Goal: Task Accomplishment & Management: Use online tool/utility

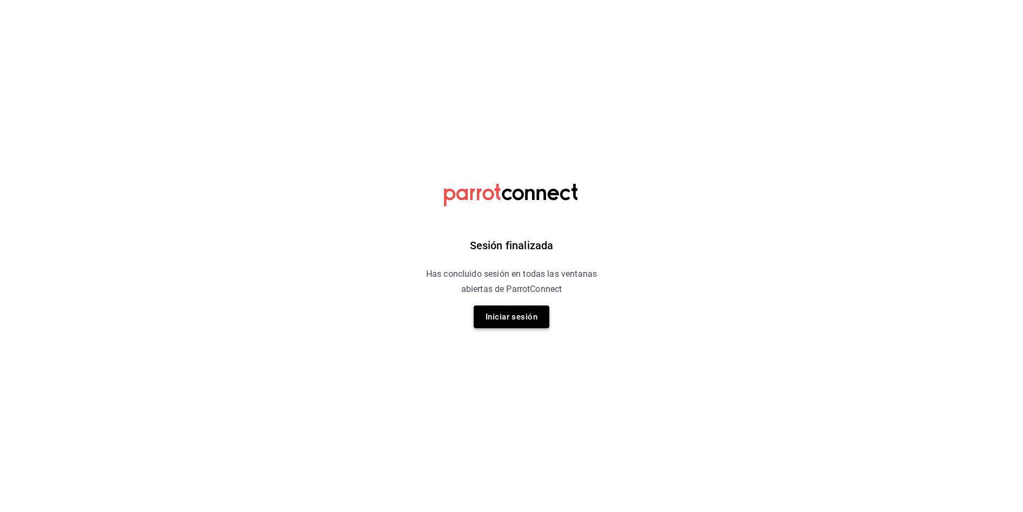
click at [499, 314] on button "Iniciar sesión" at bounding box center [512, 316] width 76 height 23
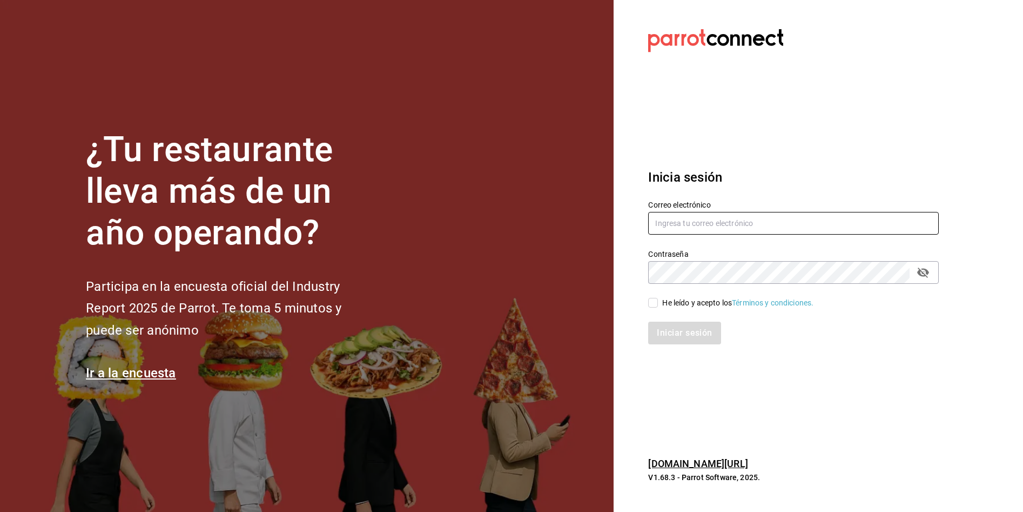
type input "[EMAIL_ADDRESS][PERSON_NAME][DOMAIN_NAME]"
click at [688, 224] on input "multiuser@ceballos.com" at bounding box center [793, 223] width 291 height 23
click at [655, 304] on input "He leído y acepto los Términos y condiciones." at bounding box center [653, 303] width 10 height 10
checkbox input "true"
click at [683, 332] on button "Iniciar sesión" at bounding box center [684, 332] width 73 height 23
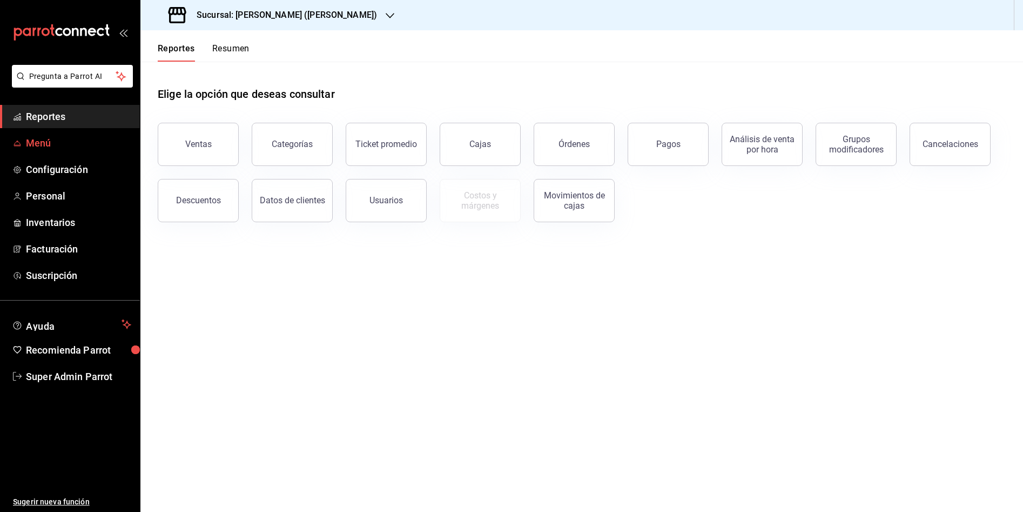
click at [56, 141] on span "Menú" at bounding box center [78, 143] width 105 height 15
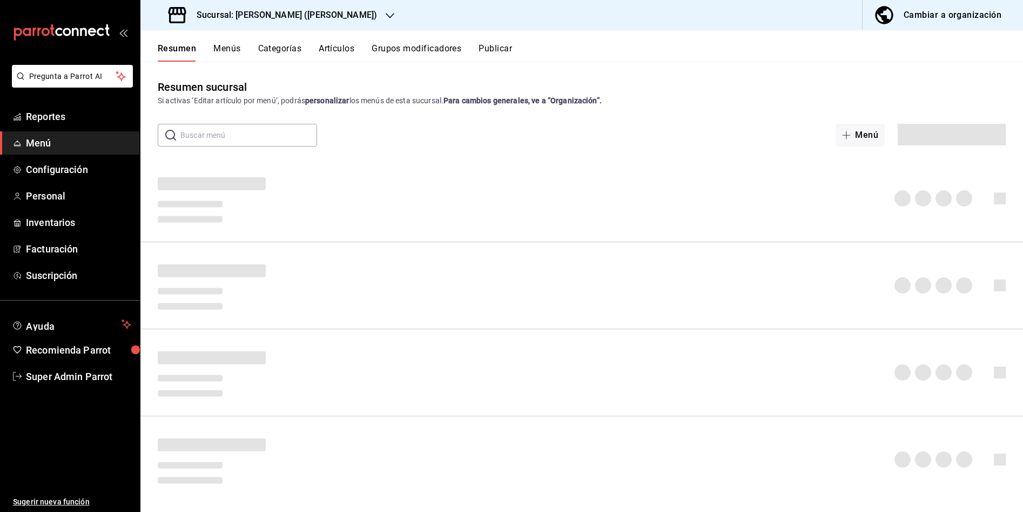
click at [386, 18] on icon "button" at bounding box center [390, 15] width 9 height 9
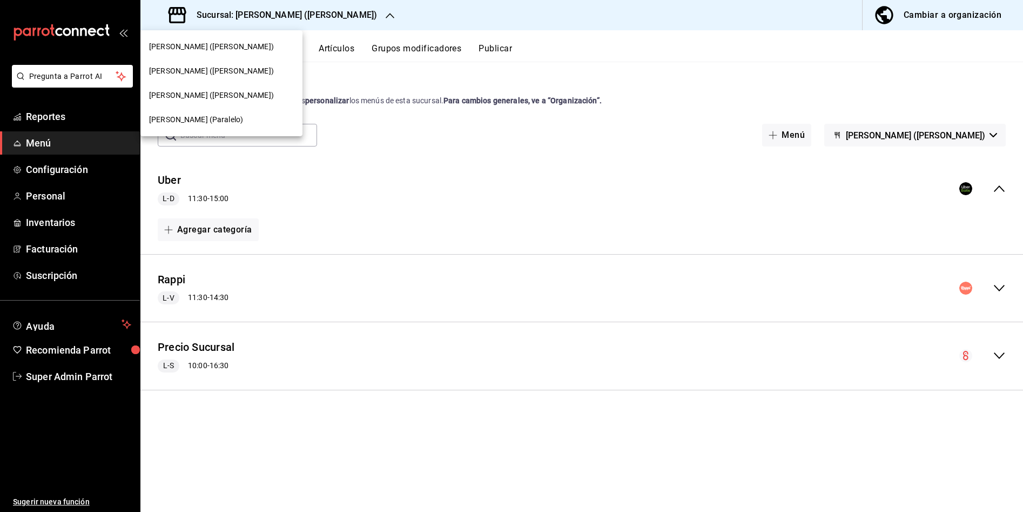
click at [200, 99] on span "[PERSON_NAME] ([PERSON_NAME])" at bounding box center [211, 95] width 125 height 11
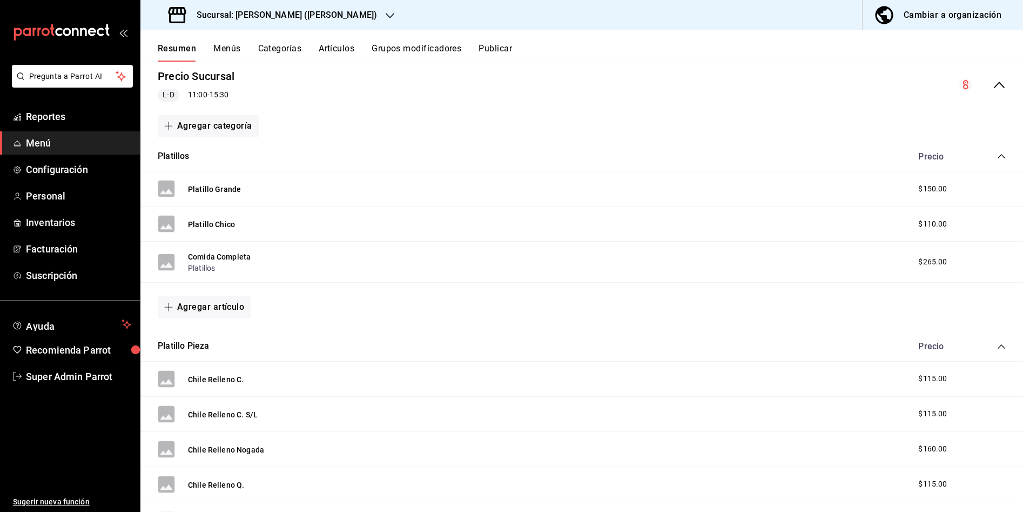
scroll to position [108, 0]
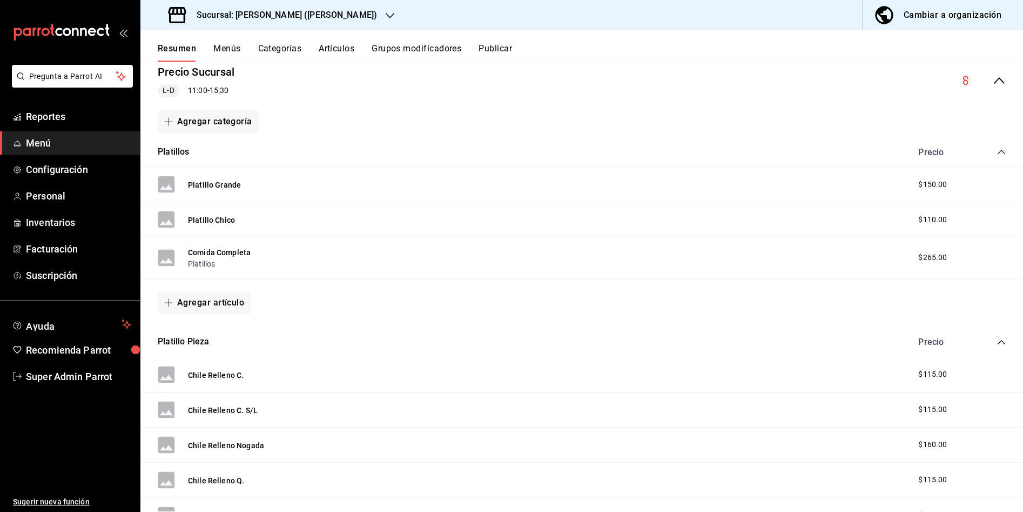
click at [997, 151] on icon "collapse-category-row" at bounding box center [1001, 151] width 9 height 9
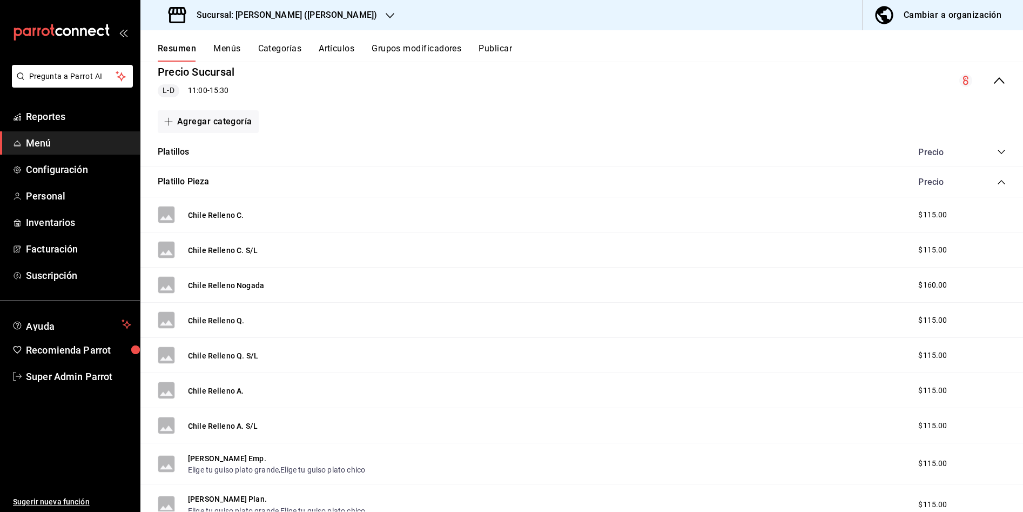
click at [997, 151] on icon "collapse-category-row" at bounding box center [1001, 151] width 9 height 9
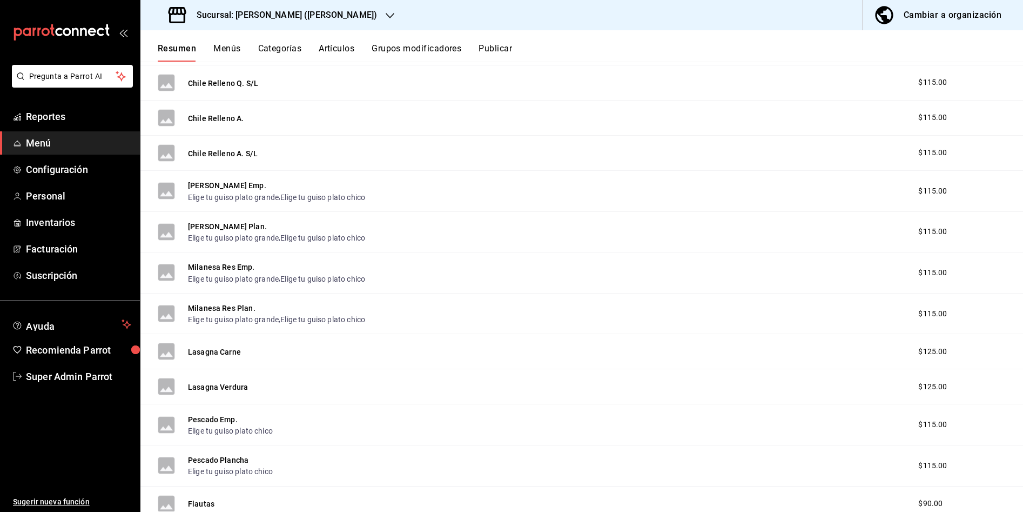
scroll to position [432, 0]
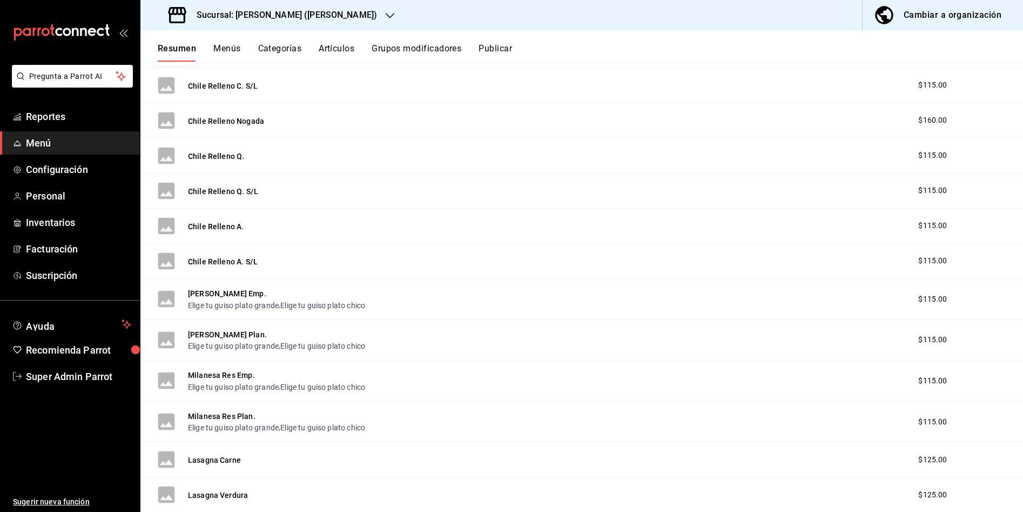
click at [336, 45] on button "Artículos" at bounding box center [337, 52] width 36 height 18
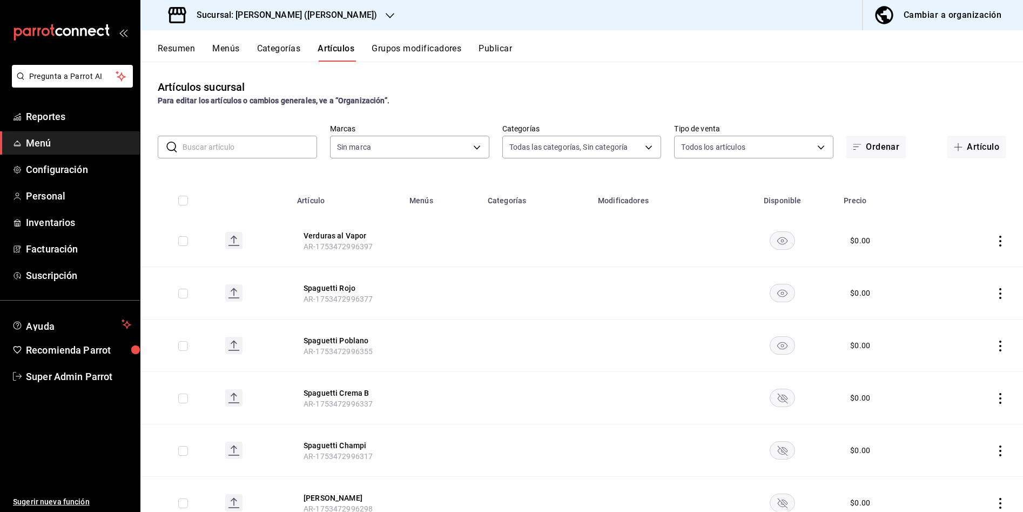
type input "98e615fa-9ff0-4008-a960-638f8e89b056,5f8a67d5-51f5-436d-b440-fe552d9df27c,df77f…"
type input "62448029-1e5c-4b97-baa2-381ac051e320"
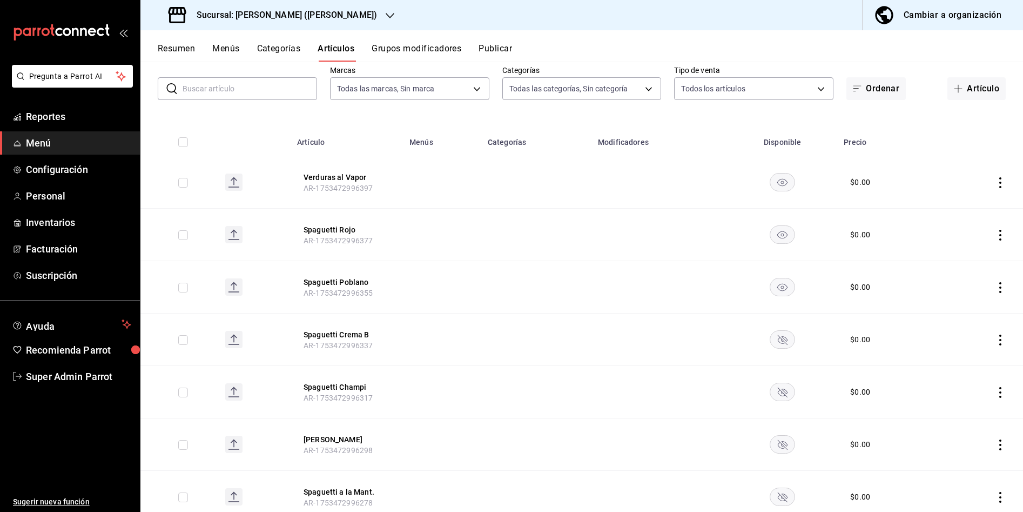
scroll to position [108, 0]
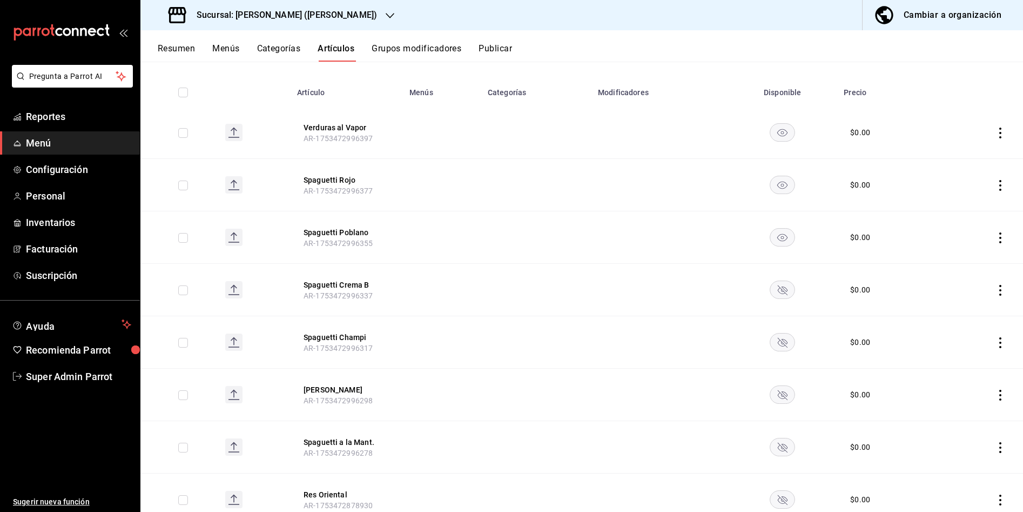
click at [780, 238] on rect "availability-product" at bounding box center [782, 237] width 25 height 18
click at [779, 447] on icon "availability-product" at bounding box center [783, 447] width 10 height 10
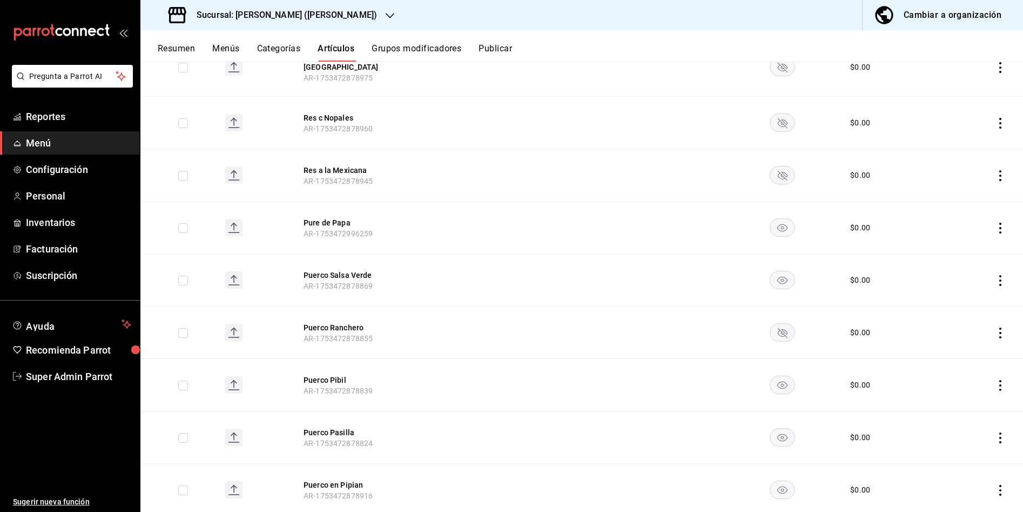
scroll to position [594, 0]
click at [777, 331] on icon "availability-product" at bounding box center [782, 335] width 10 height 8
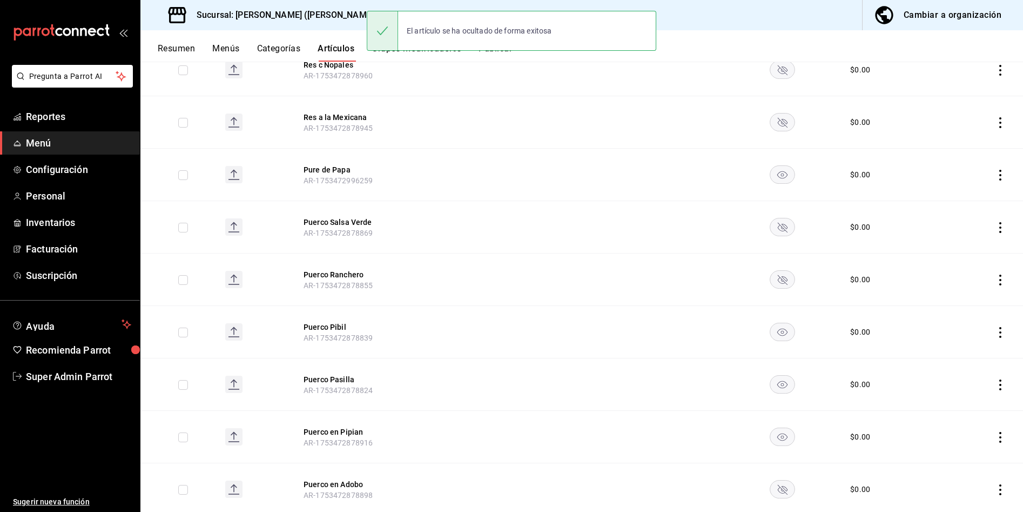
scroll to position [702, 0]
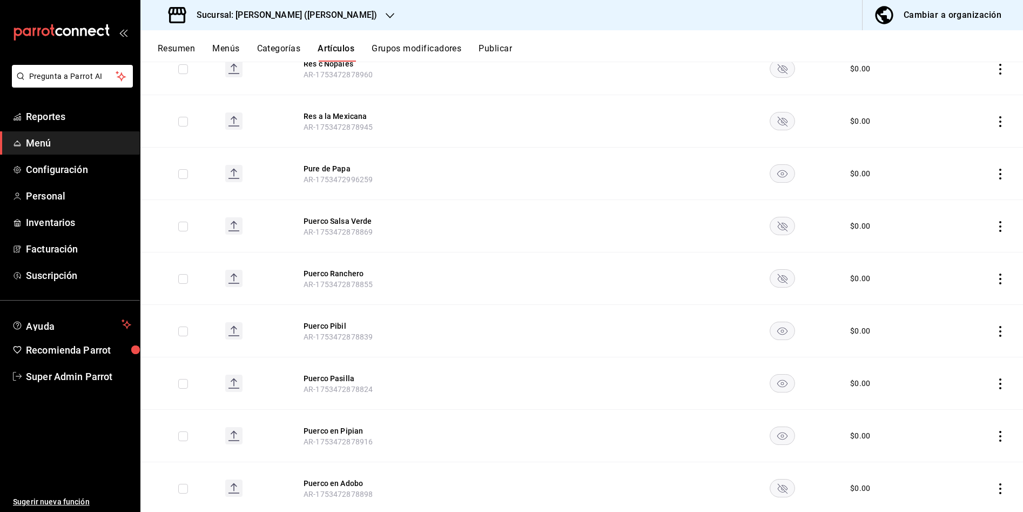
click at [781, 327] on rect "availability-product" at bounding box center [782, 331] width 25 height 18
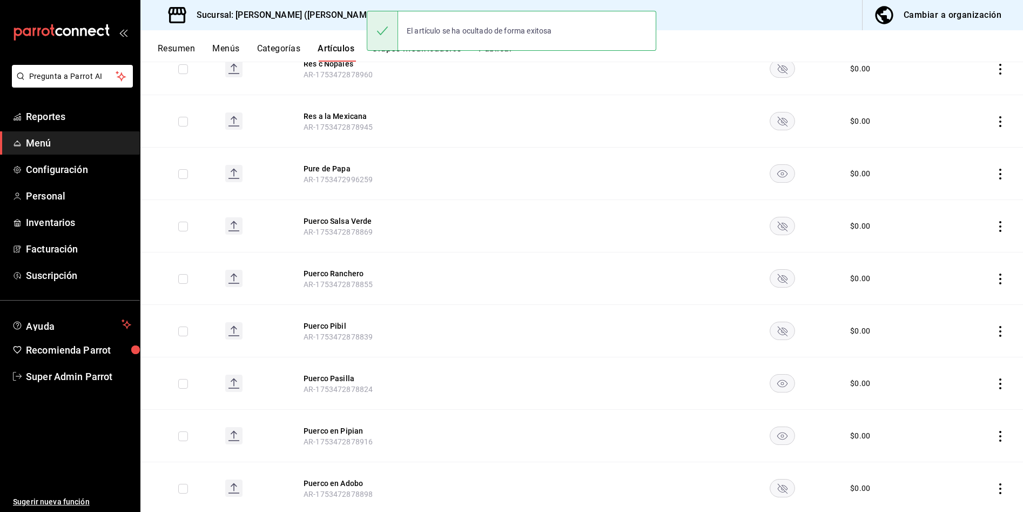
click at [781, 379] on rect "availability-product" at bounding box center [782, 383] width 25 height 18
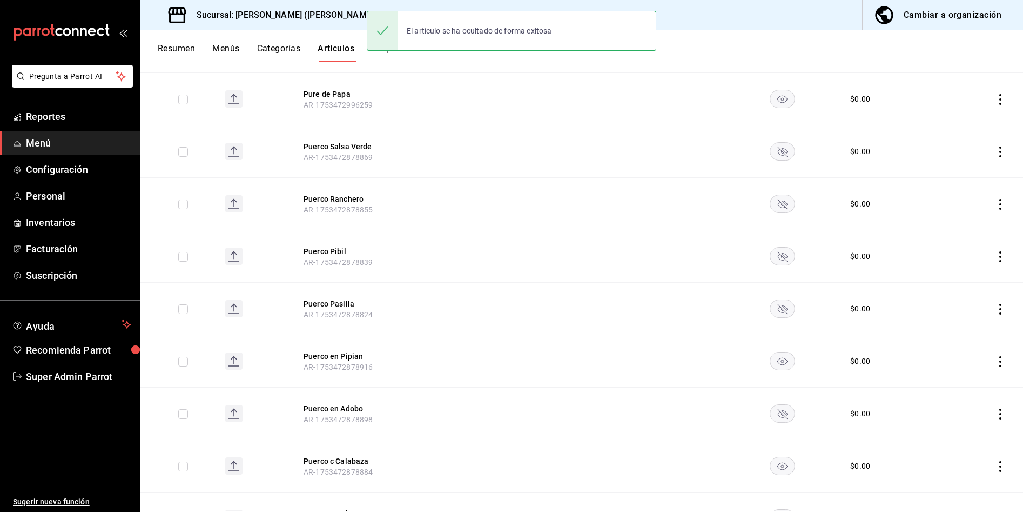
scroll to position [831, 0]
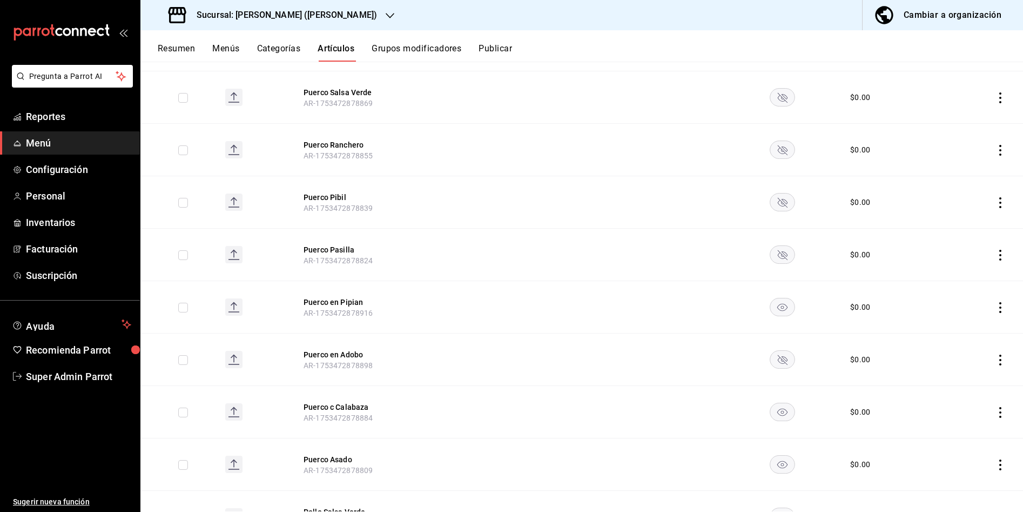
click at [781, 298] on rect "availability-product" at bounding box center [782, 307] width 25 height 18
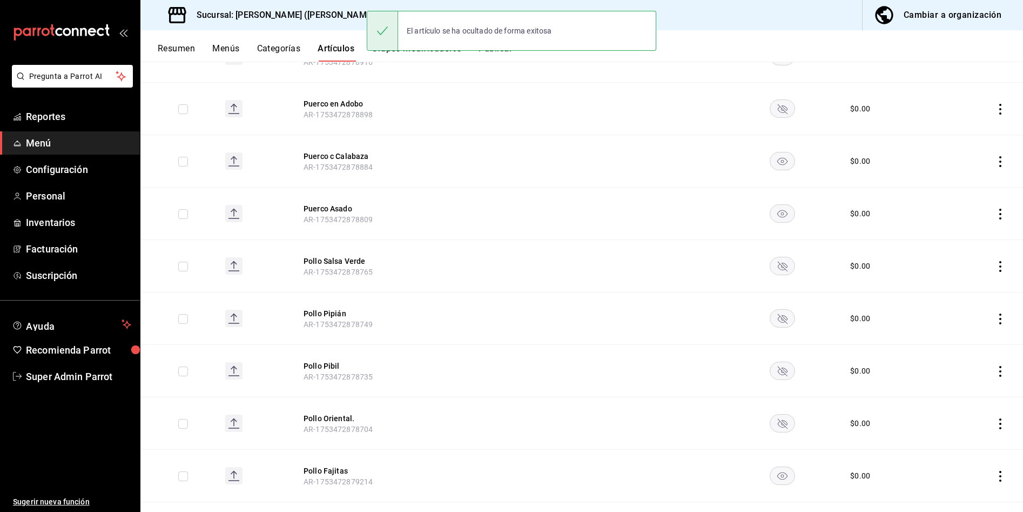
scroll to position [1101, 0]
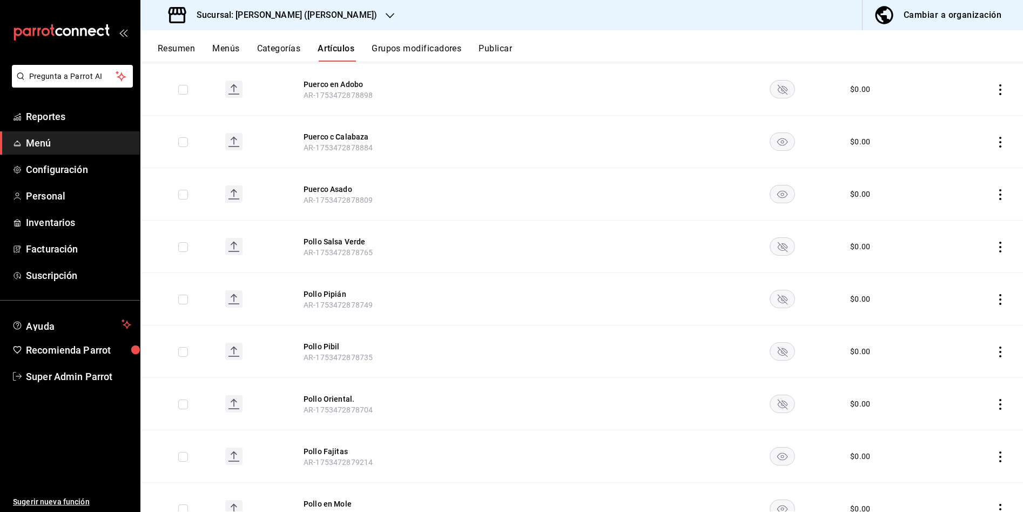
click at [774, 133] on rect "availability-product" at bounding box center [782, 142] width 25 height 18
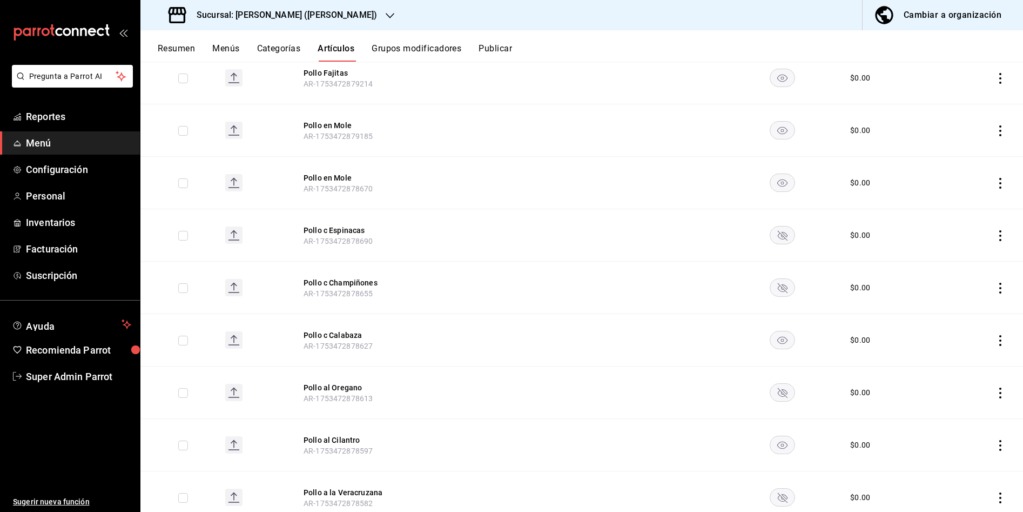
scroll to position [1533, 0]
click at [783, 277] on rect "availability-product" at bounding box center [782, 286] width 25 height 18
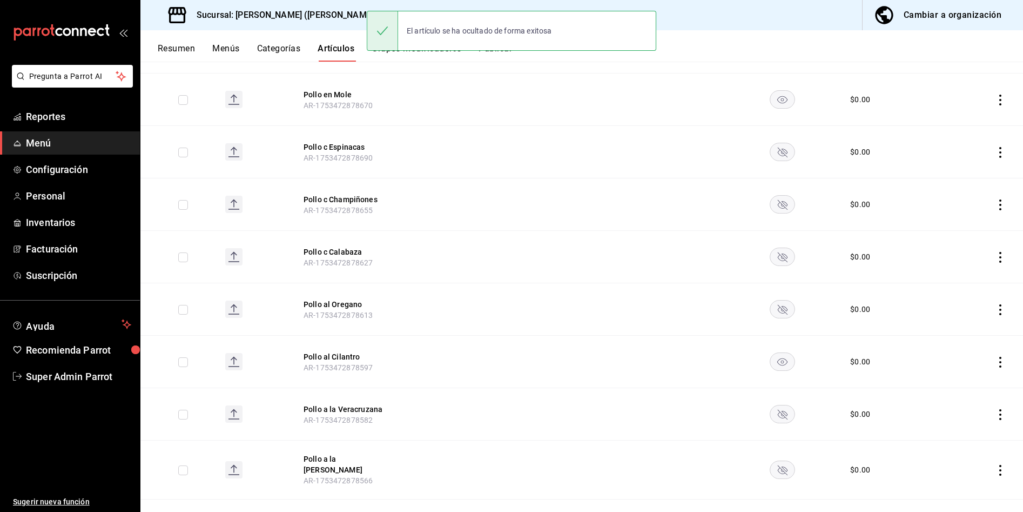
scroll to position [1587, 0]
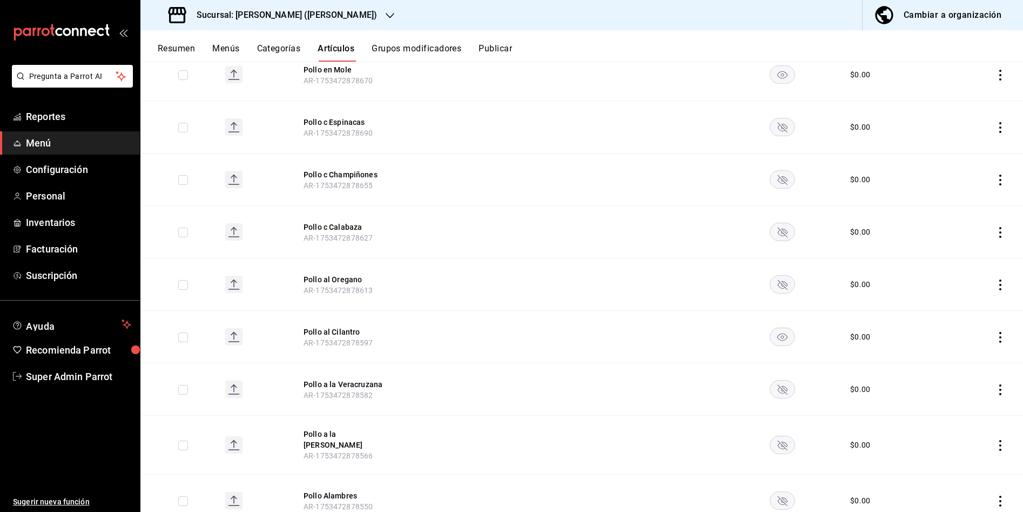
click at [775, 329] on rect "availability-product" at bounding box center [782, 337] width 25 height 18
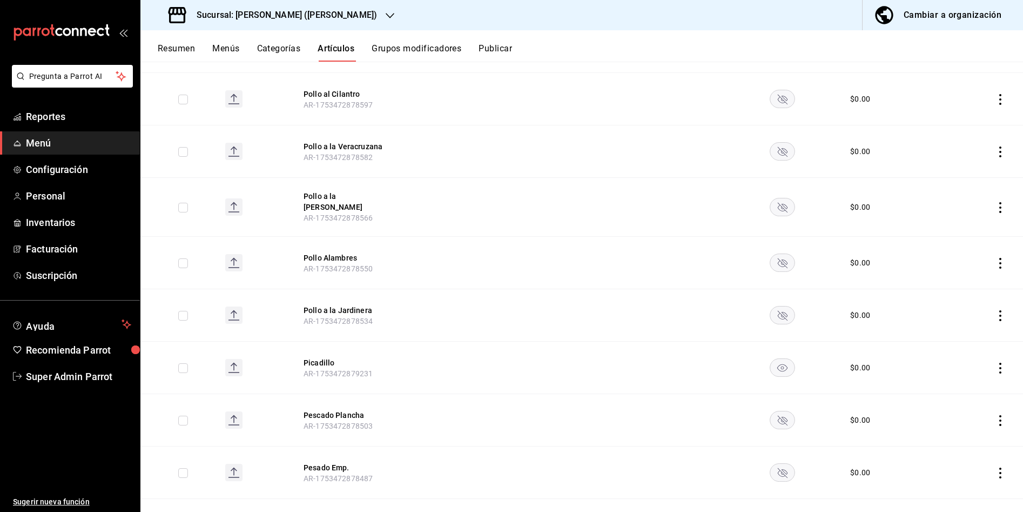
scroll to position [1879, 0]
click at [770, 305] on rect "availability-product" at bounding box center [782, 314] width 25 height 18
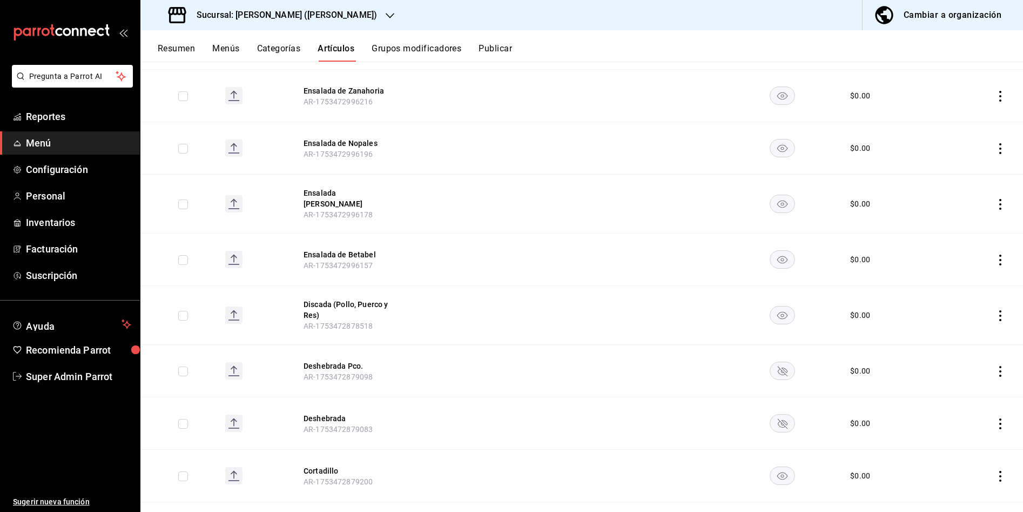
scroll to position [2798, 0]
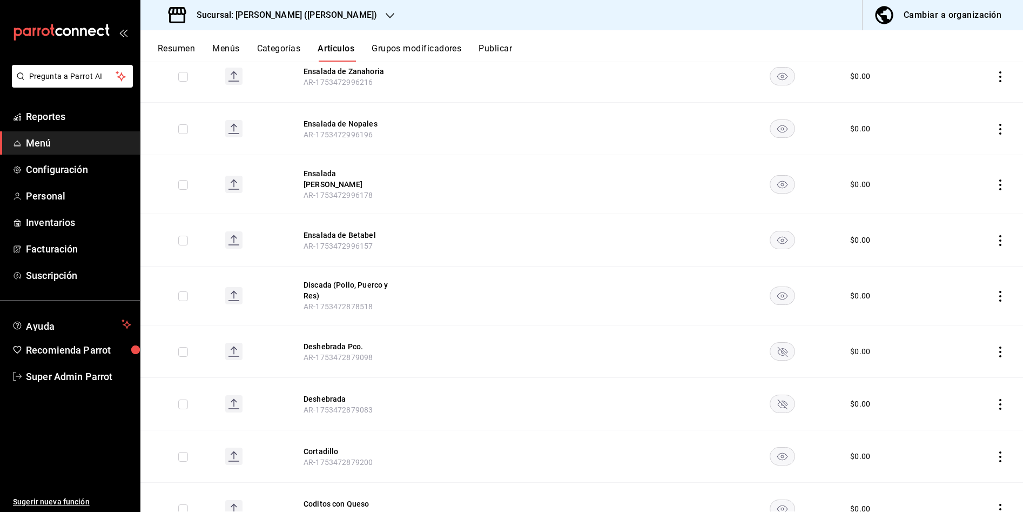
click at [777, 287] on rect "availability-product" at bounding box center [782, 296] width 25 height 18
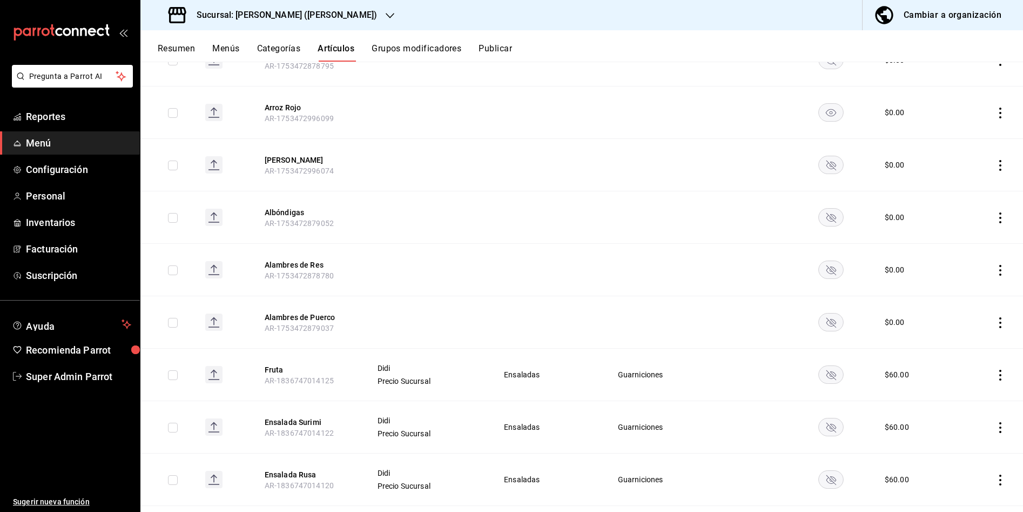
scroll to position [3528, 0]
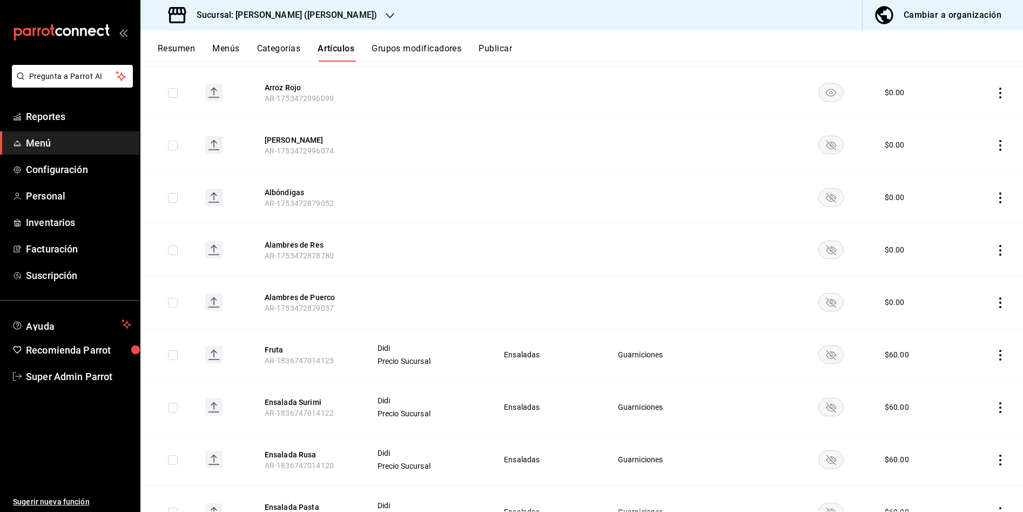
click at [829, 193] on icon "availability-product" at bounding box center [832, 198] width 10 height 10
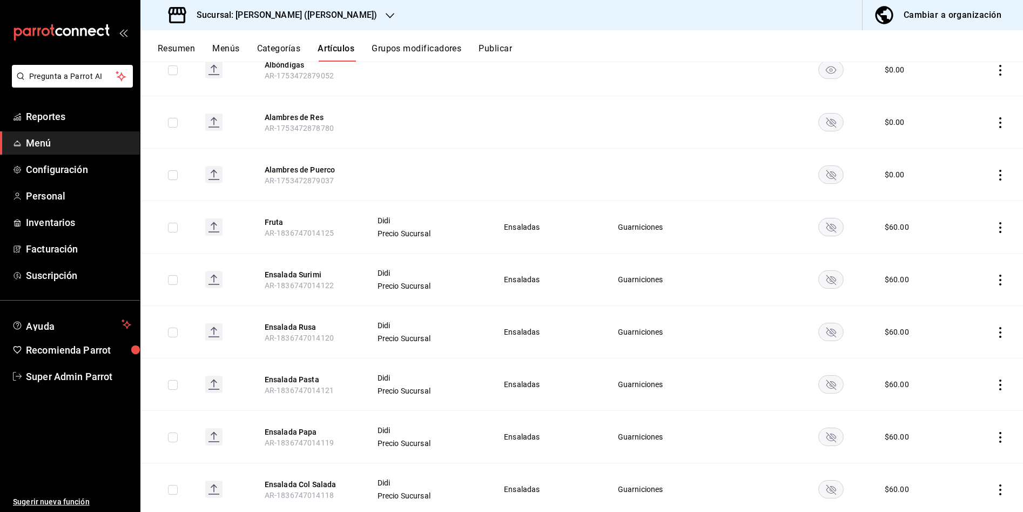
scroll to position [3636, 0]
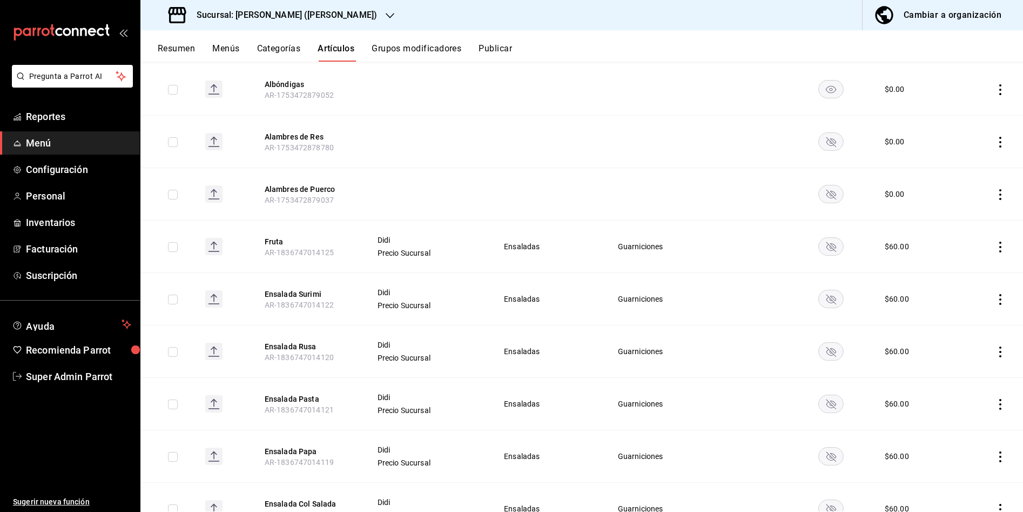
click at [832, 133] on rect "availability-product" at bounding box center [831, 142] width 25 height 18
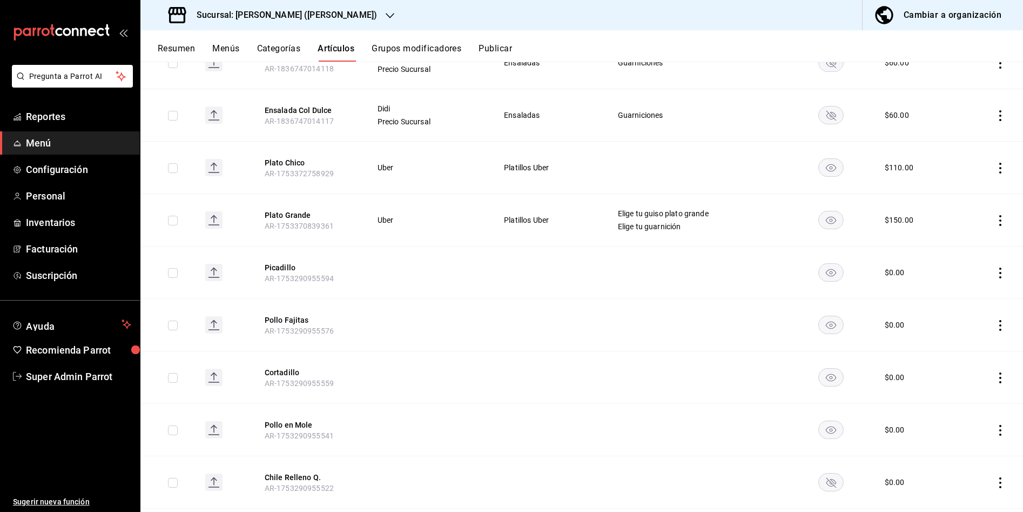
scroll to position [4122, 0]
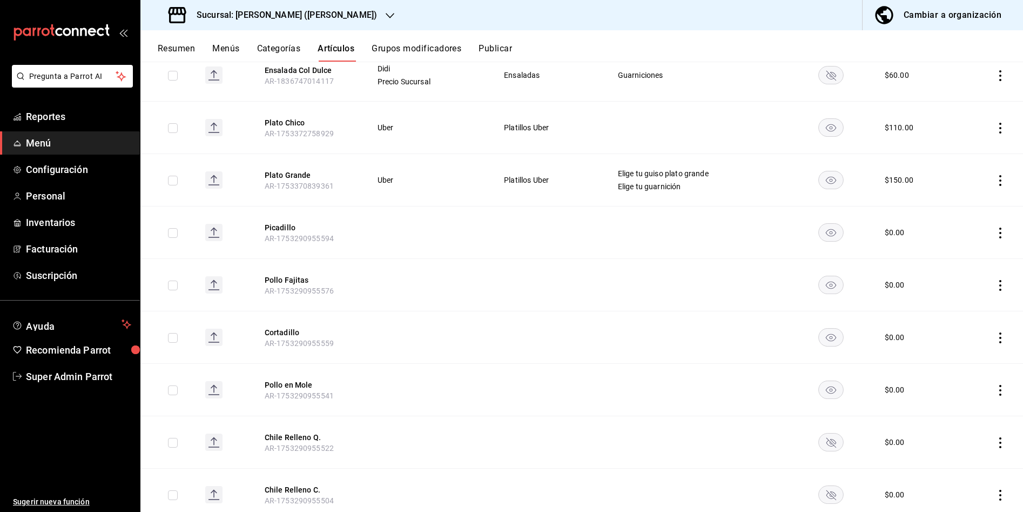
click at [822, 224] on rect "availability-product" at bounding box center [831, 233] width 25 height 18
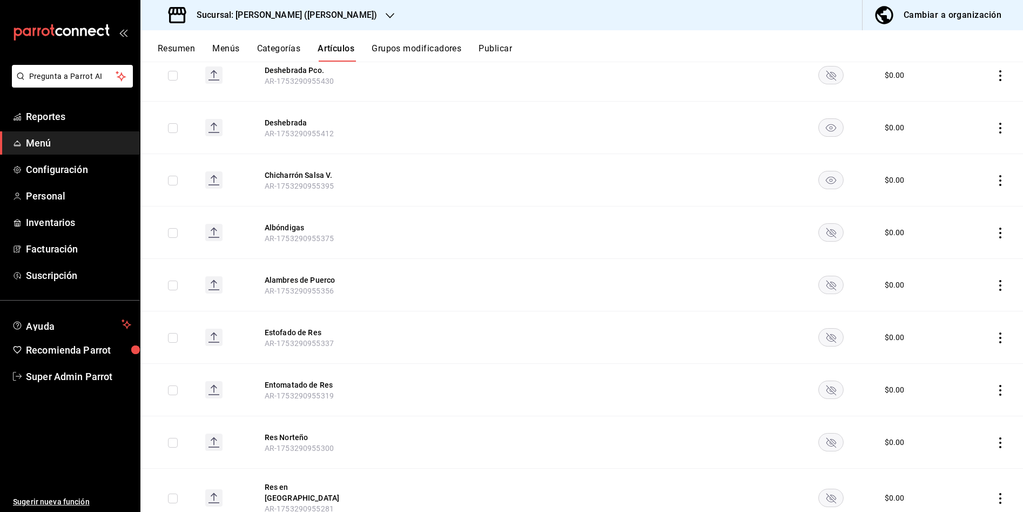
scroll to position [4770, 0]
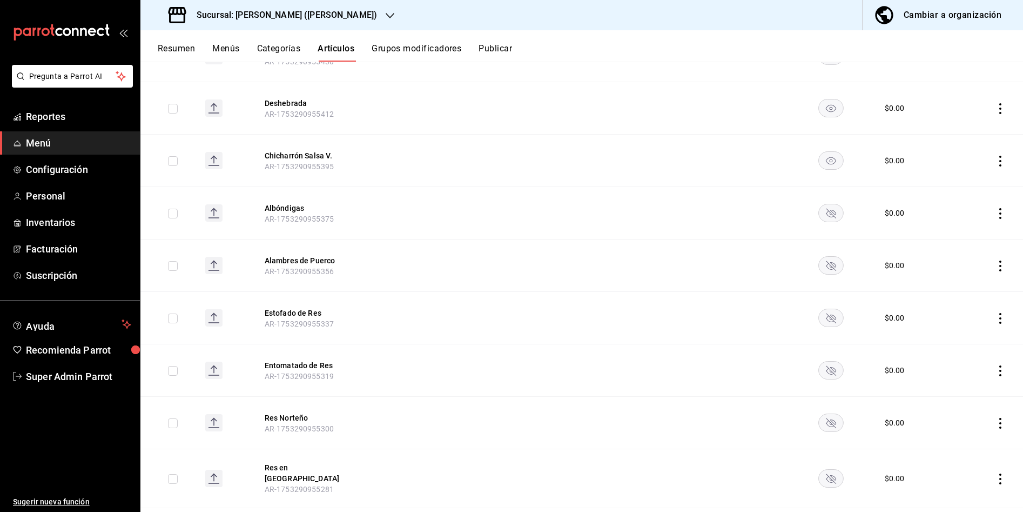
click at [830, 204] on rect "availability-product" at bounding box center [831, 213] width 25 height 18
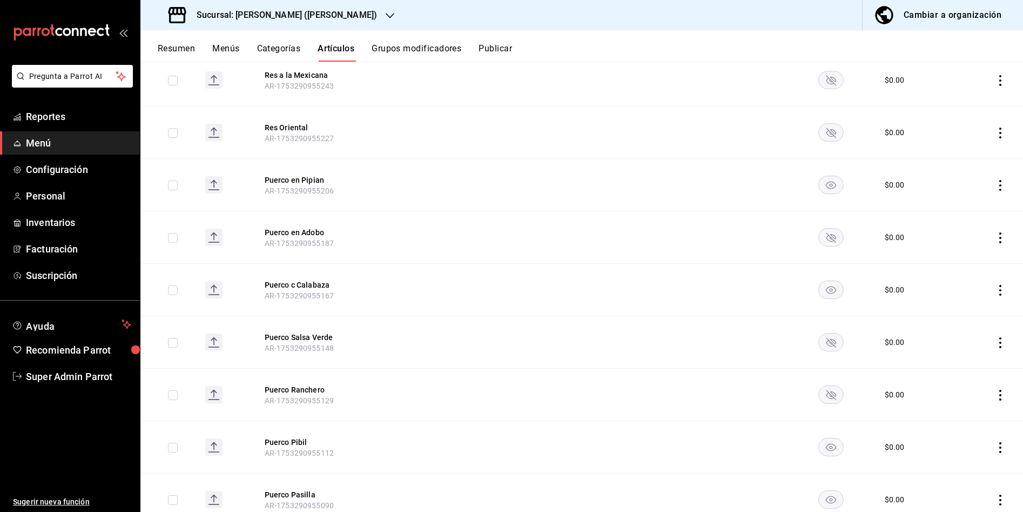
scroll to position [5278, 0]
click at [827, 175] on rect "availability-product" at bounding box center [831, 184] width 25 height 18
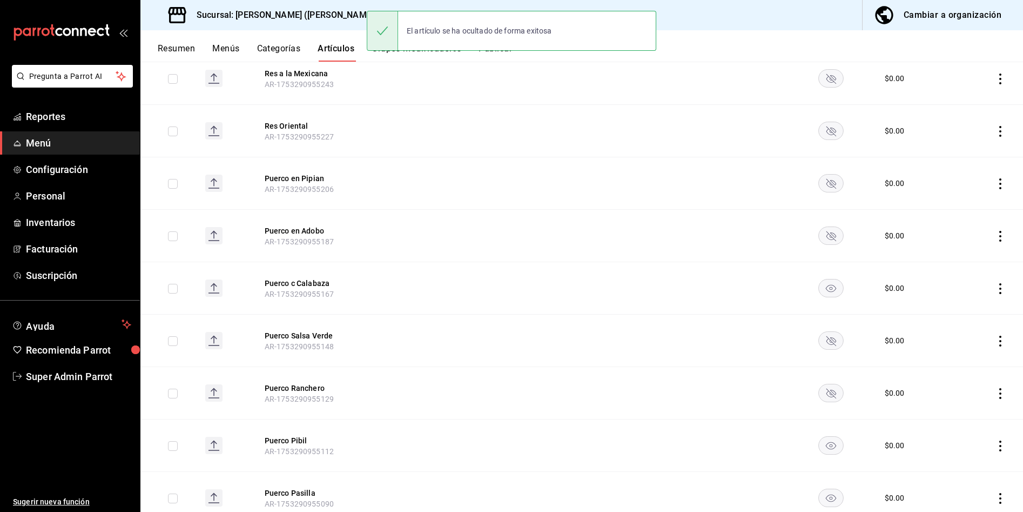
click at [827, 279] on rect "availability-product" at bounding box center [831, 288] width 25 height 18
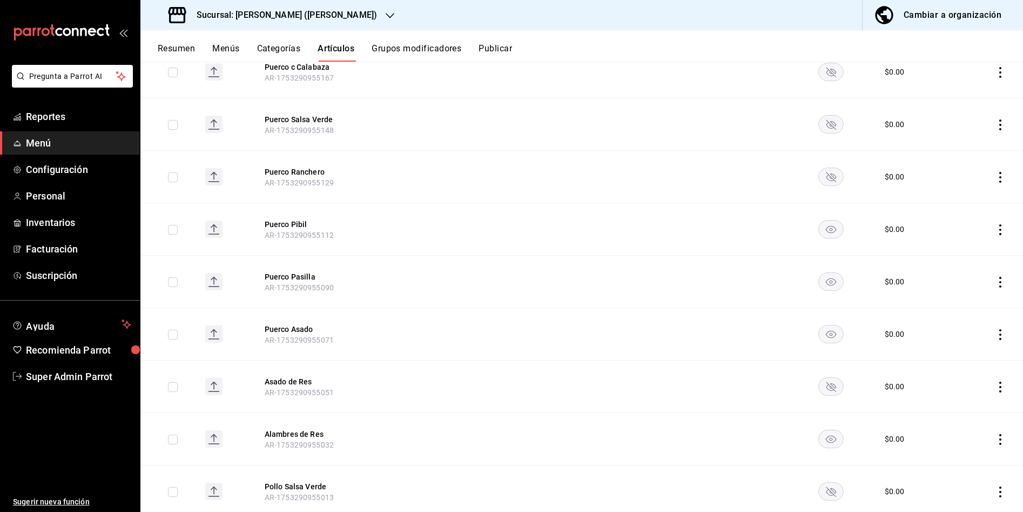
scroll to position [5548, 0]
click at [830, 224] on icon "availability-product" at bounding box center [831, 228] width 10 height 8
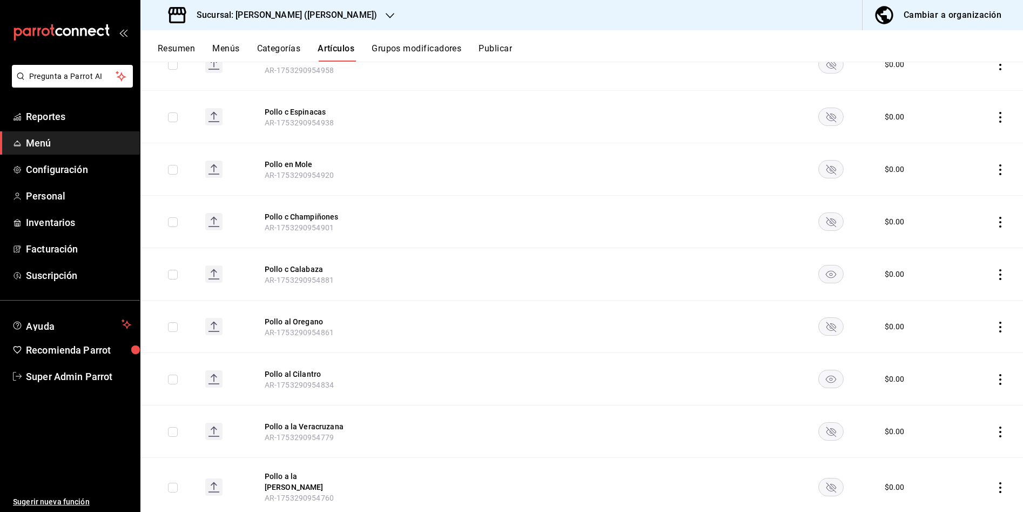
scroll to position [6132, 0]
click at [827, 211] on rect "availability-product" at bounding box center [831, 220] width 25 height 18
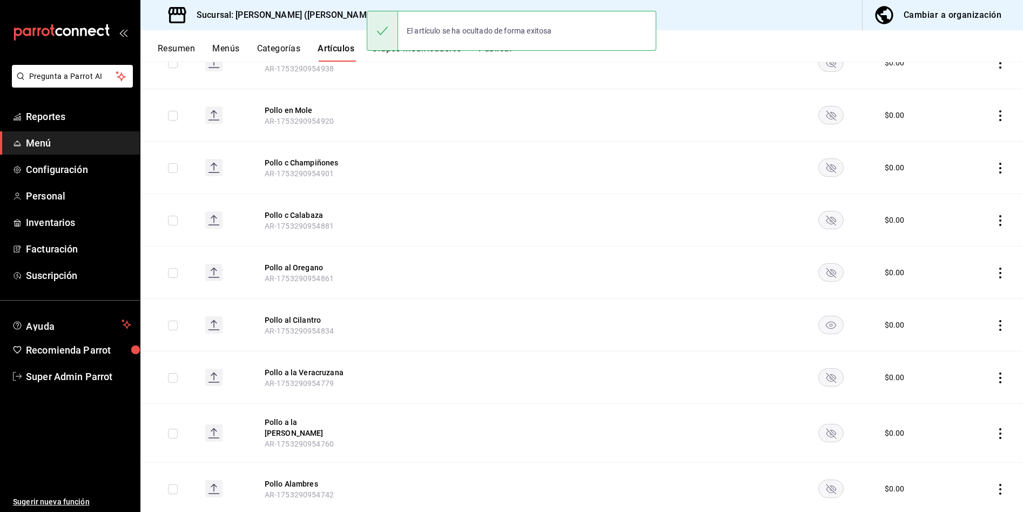
click at [831, 264] on rect "availability-product" at bounding box center [831, 273] width 25 height 18
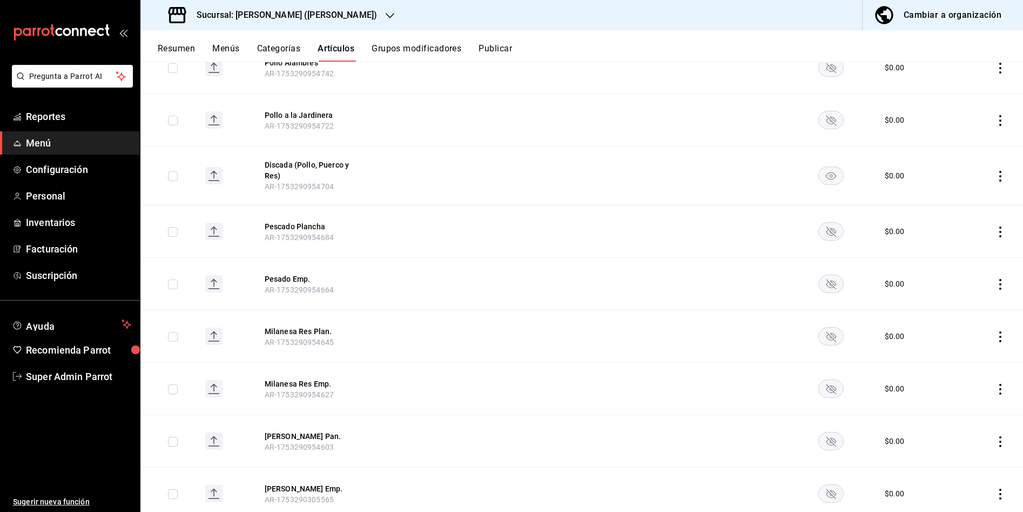
scroll to position [6564, 0]
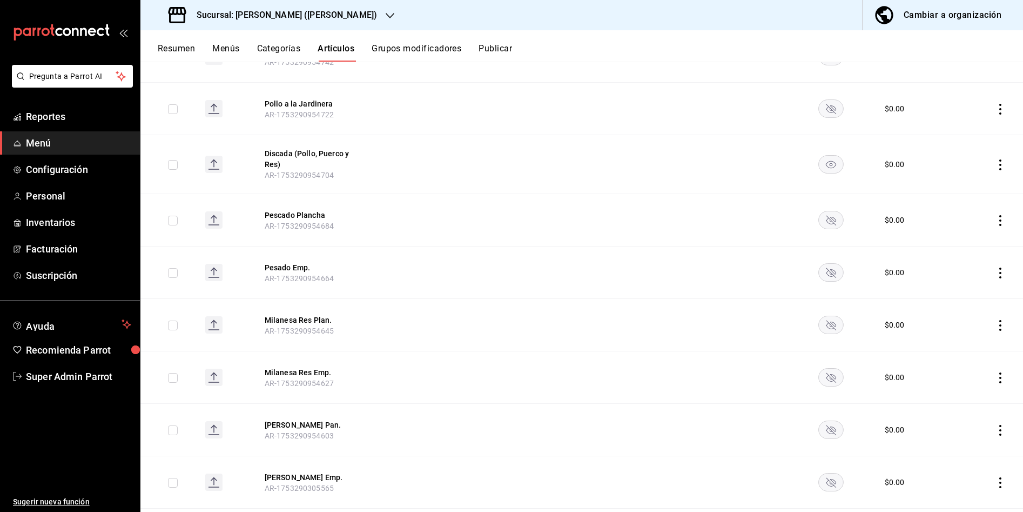
click at [826, 156] on rect "availability-product" at bounding box center [831, 165] width 25 height 18
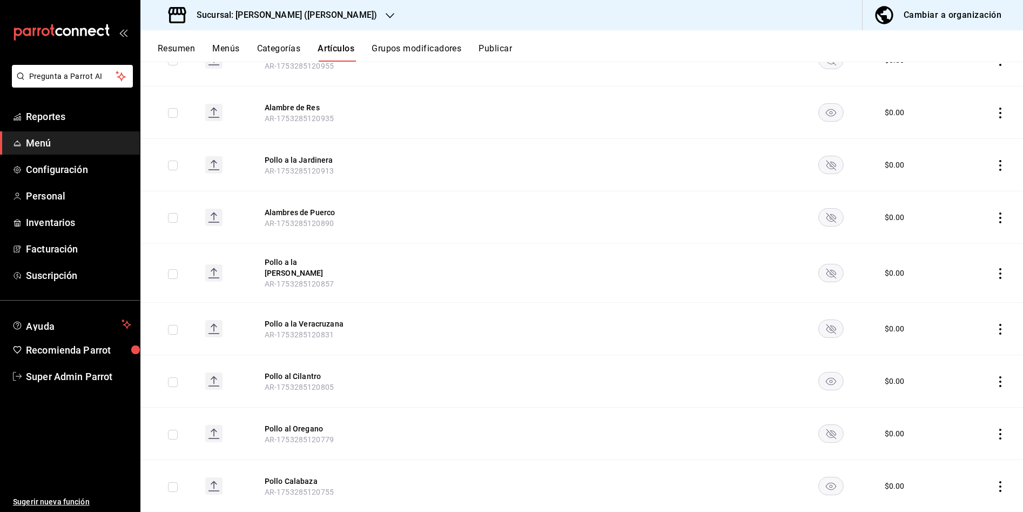
scroll to position [7051, 0]
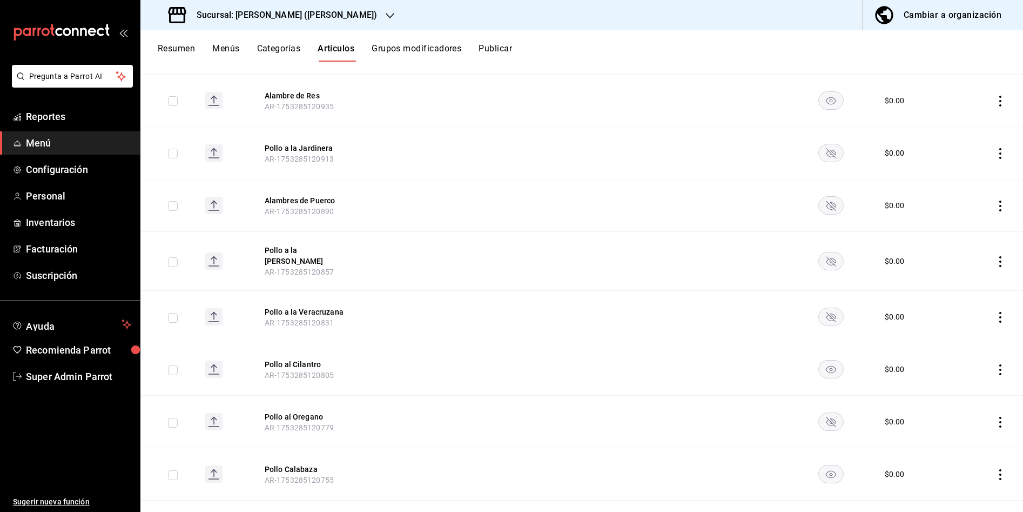
click at [830, 201] on icon "availability-product" at bounding box center [832, 206] width 10 height 10
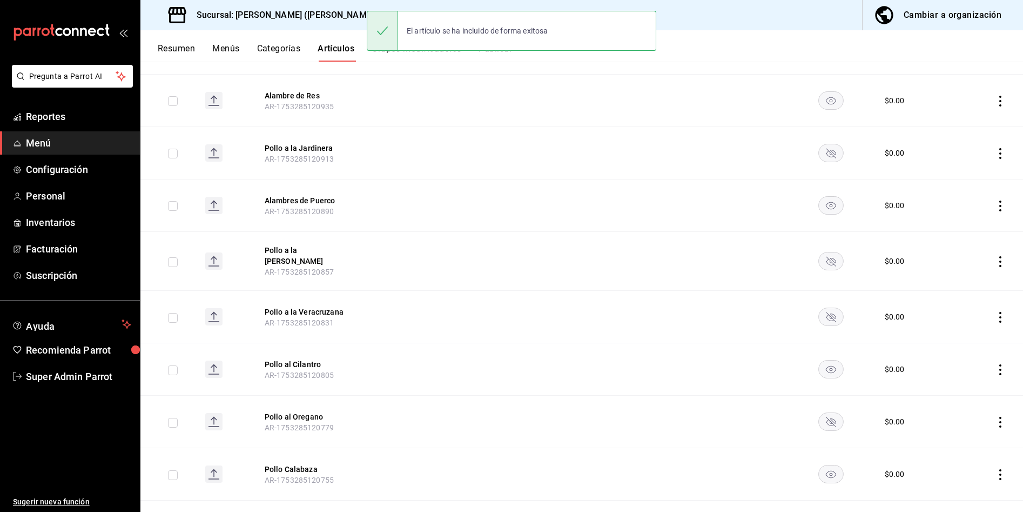
click at [824, 197] on rect "availability-product" at bounding box center [831, 206] width 25 height 18
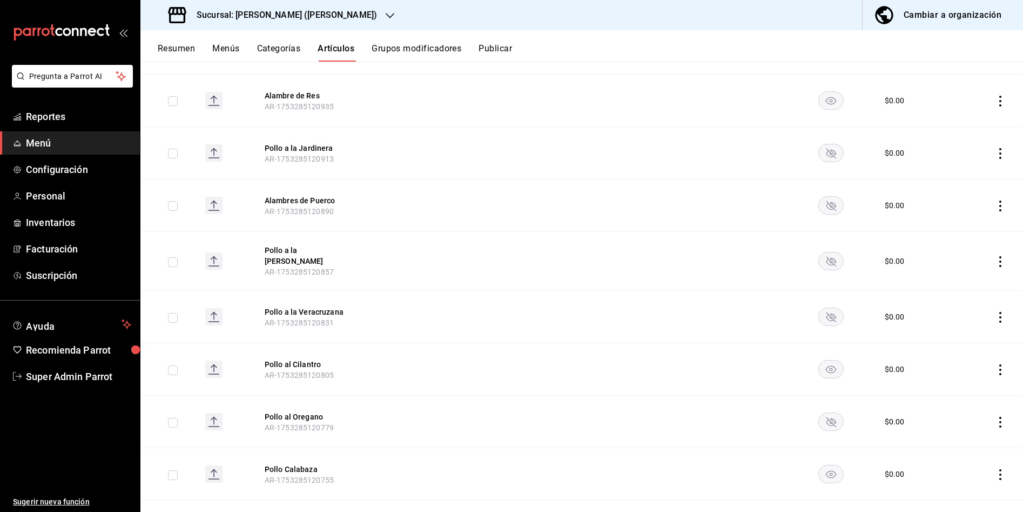
click at [831, 308] on rect "availability-product" at bounding box center [831, 317] width 25 height 18
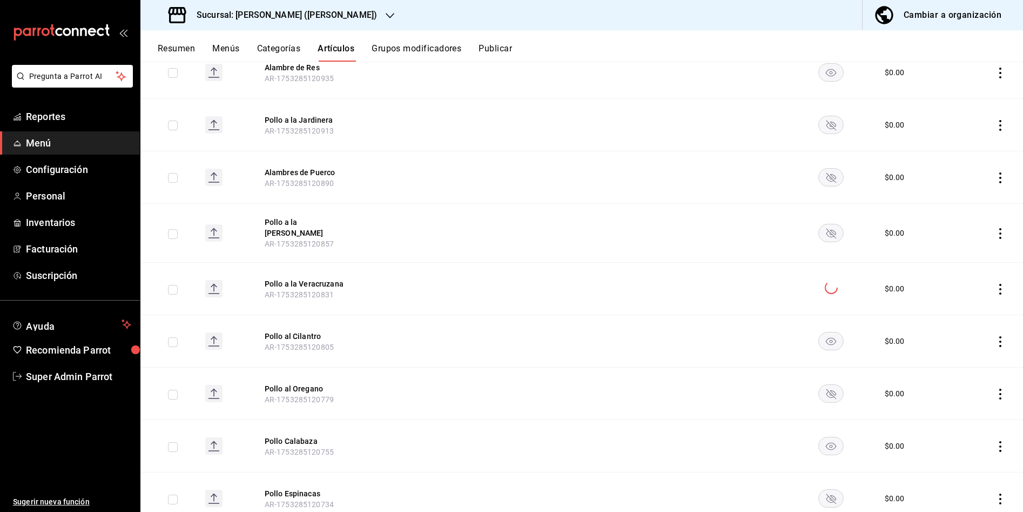
click at [826, 437] on rect "availability-product" at bounding box center [831, 446] width 25 height 18
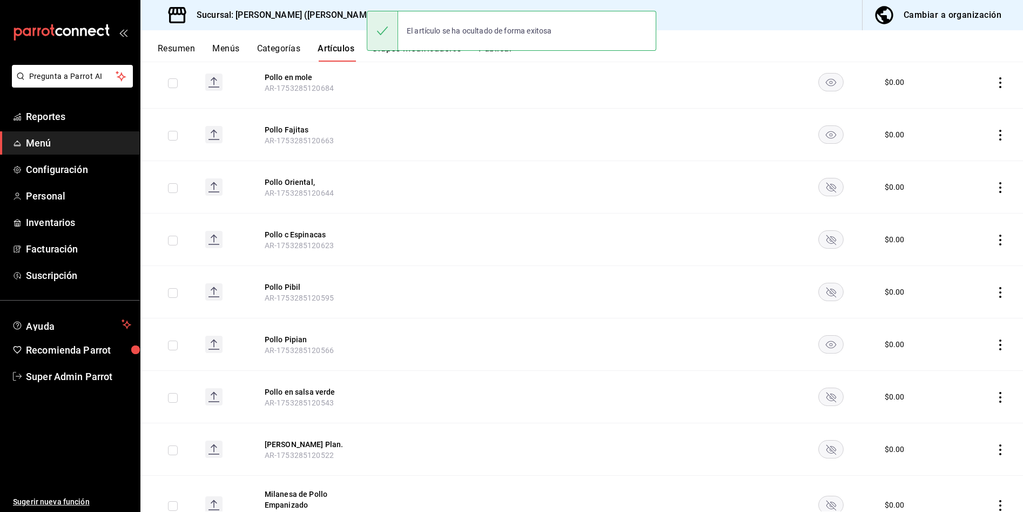
scroll to position [7619, 0]
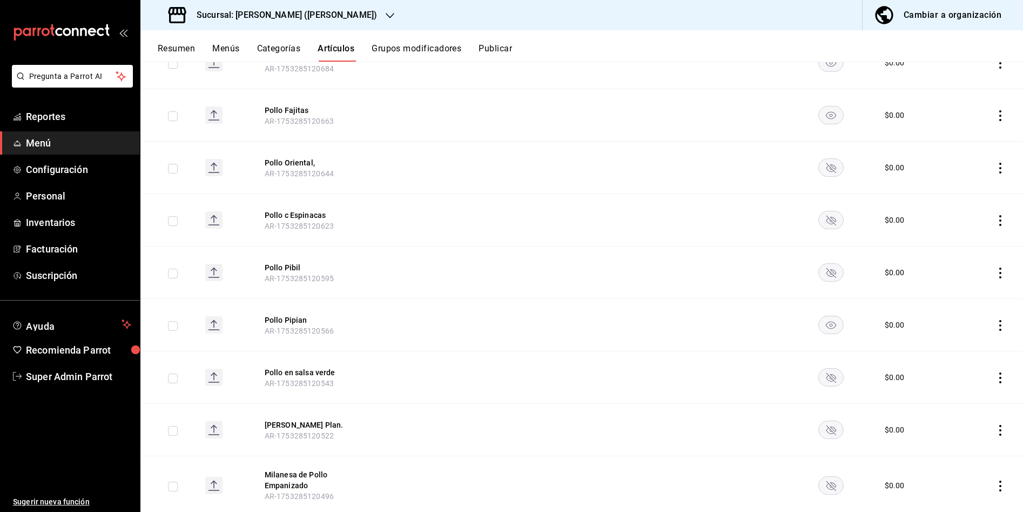
click at [827, 321] on icon "availability-product" at bounding box center [831, 325] width 10 height 8
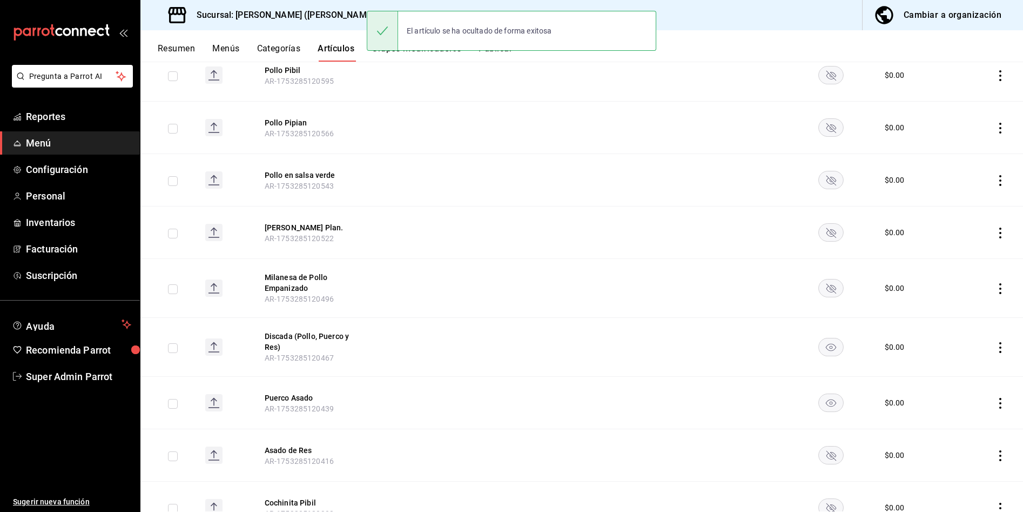
scroll to position [7889, 0]
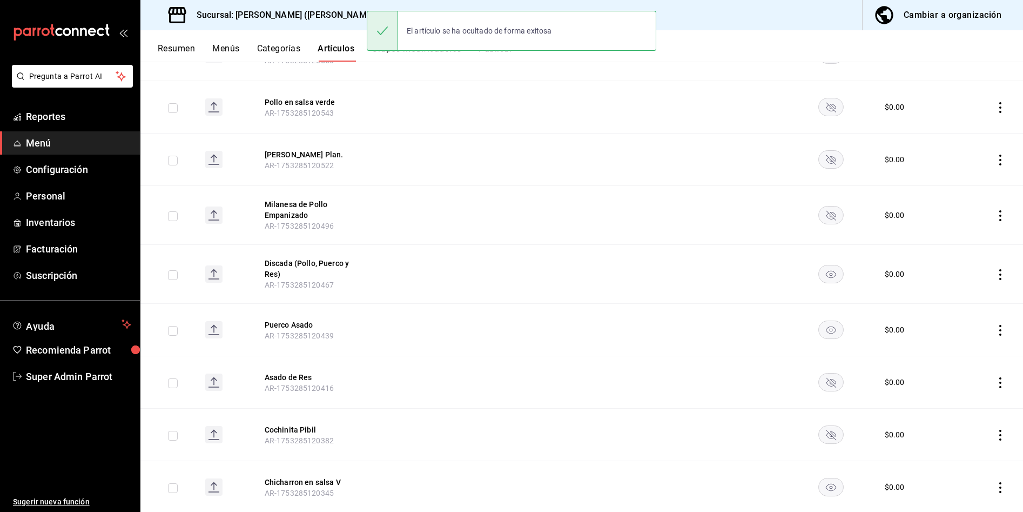
click at [826, 265] on rect "availability-product" at bounding box center [831, 274] width 25 height 18
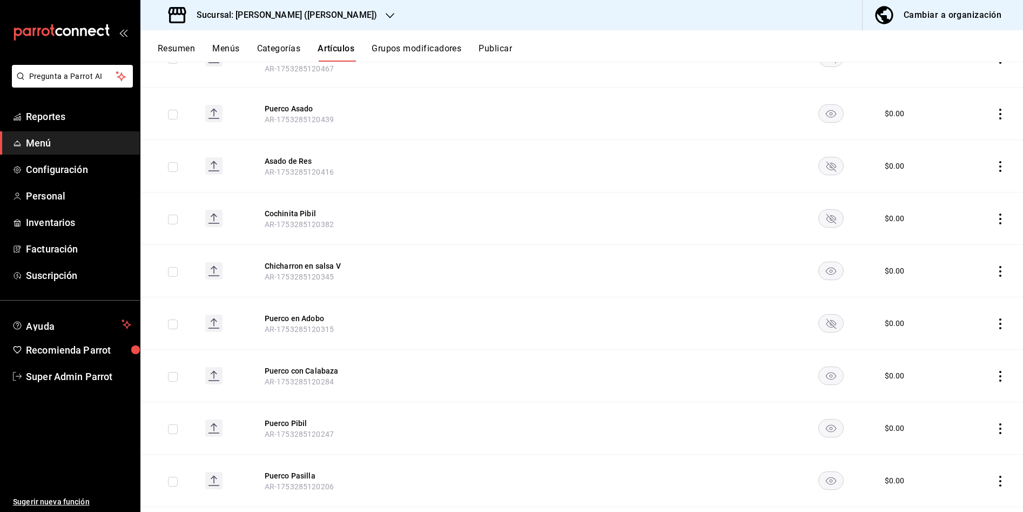
scroll to position [8140, 0]
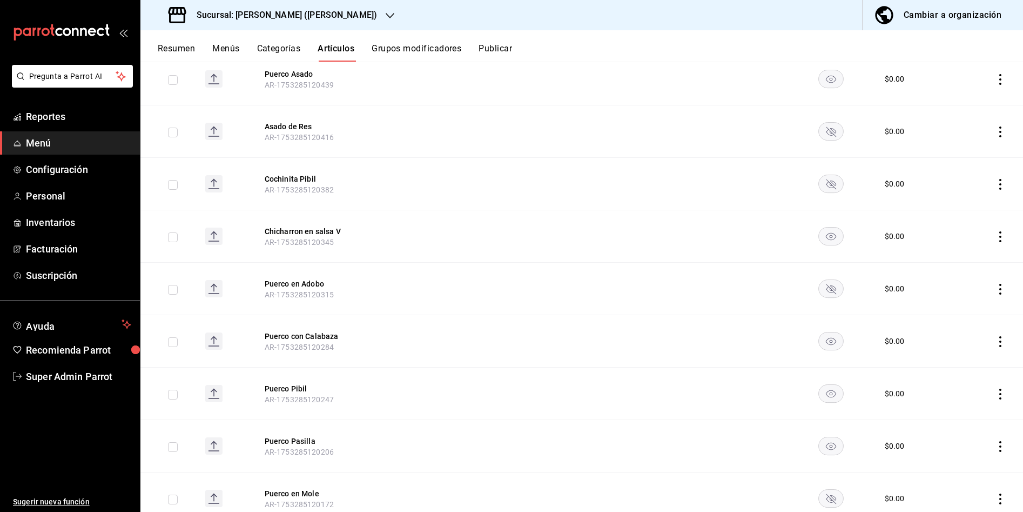
click at [828, 332] on rect "availability-product" at bounding box center [831, 341] width 25 height 18
click at [823, 385] on rect "availability-product" at bounding box center [831, 394] width 25 height 18
click at [830, 437] on rect "availability-product" at bounding box center [831, 446] width 25 height 18
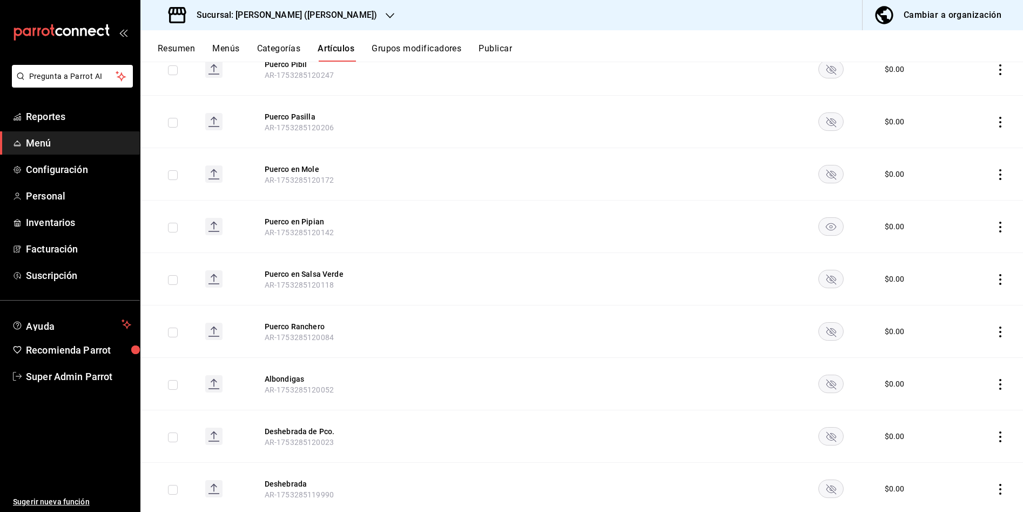
click at [824, 218] on rect "availability-product" at bounding box center [831, 227] width 25 height 18
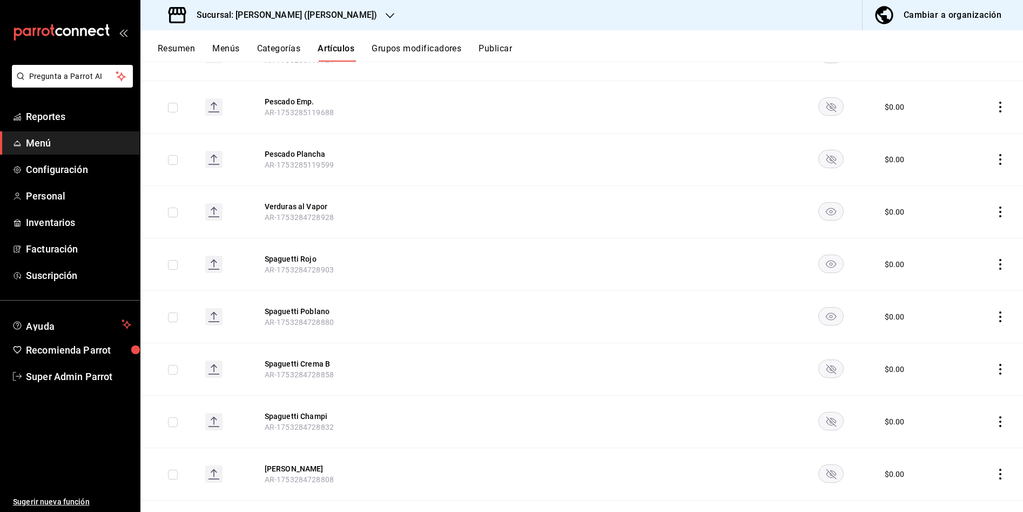
scroll to position [9490, 0]
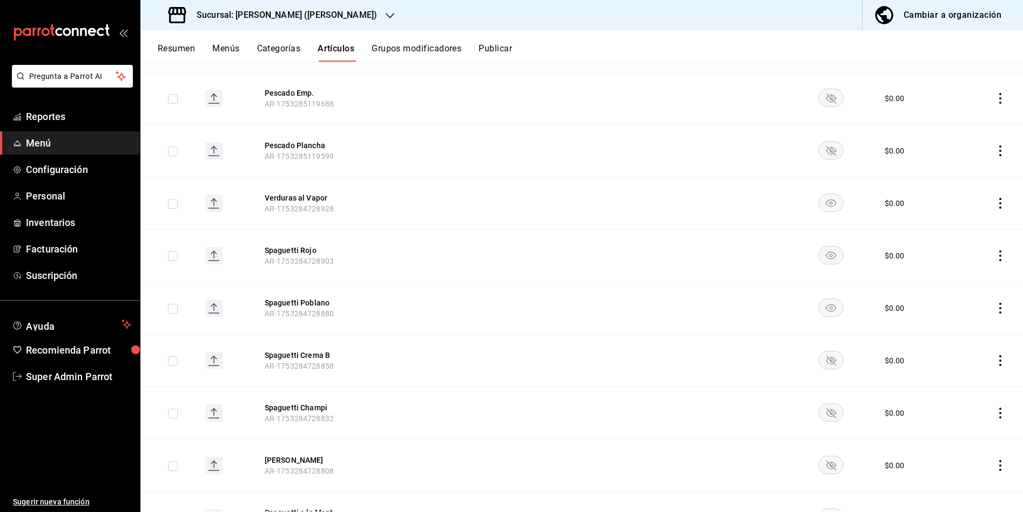
click at [829, 299] on rect "availability-product" at bounding box center [831, 308] width 25 height 18
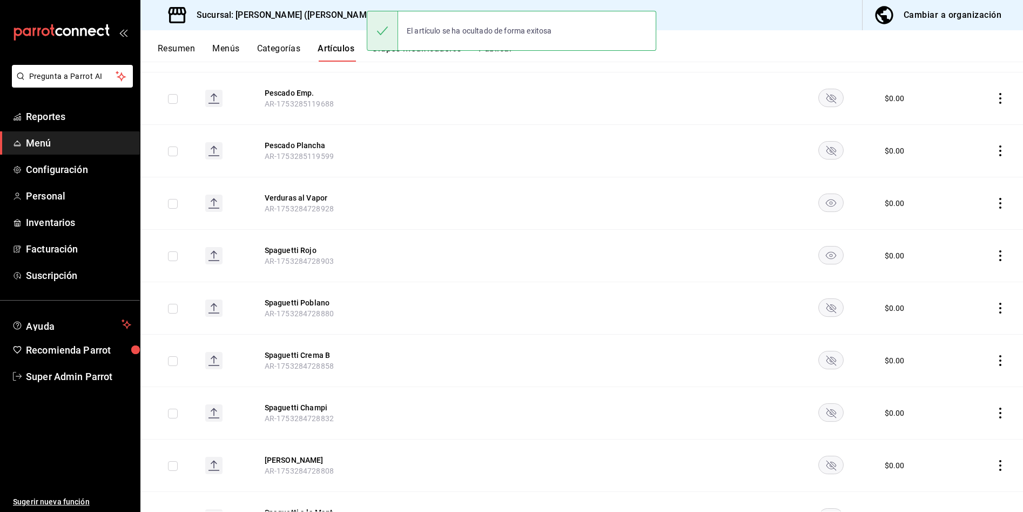
scroll to position [9598, 0]
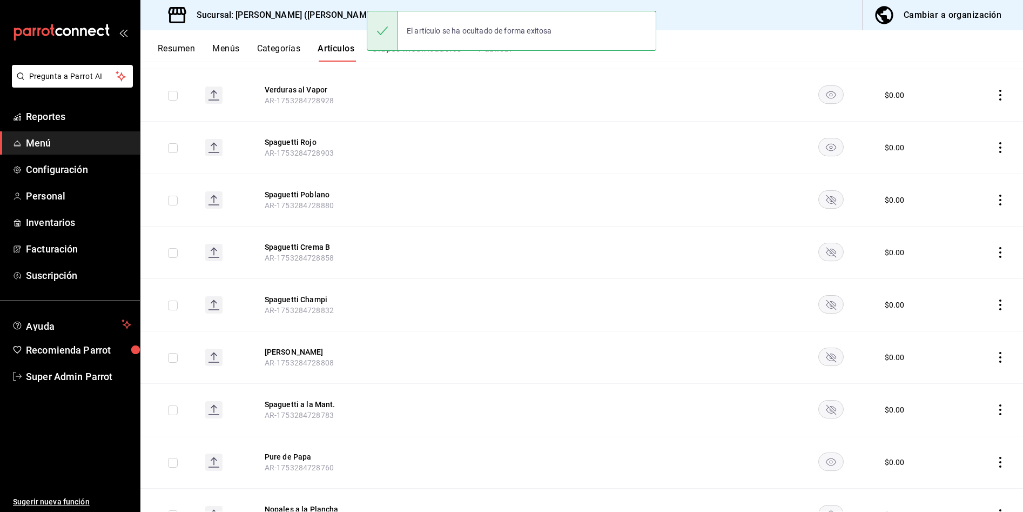
click at [828, 400] on rect "availability-product" at bounding box center [831, 409] width 25 height 18
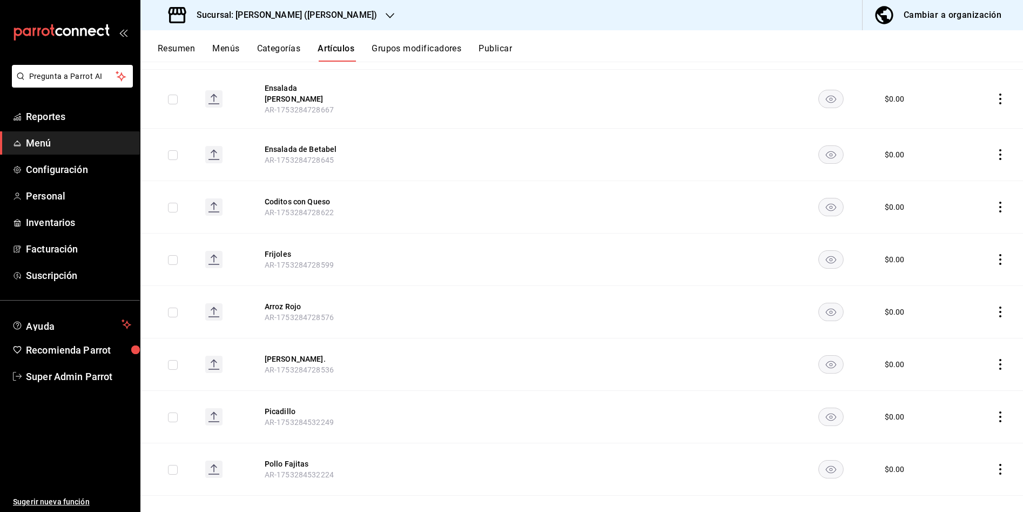
scroll to position [10236, 0]
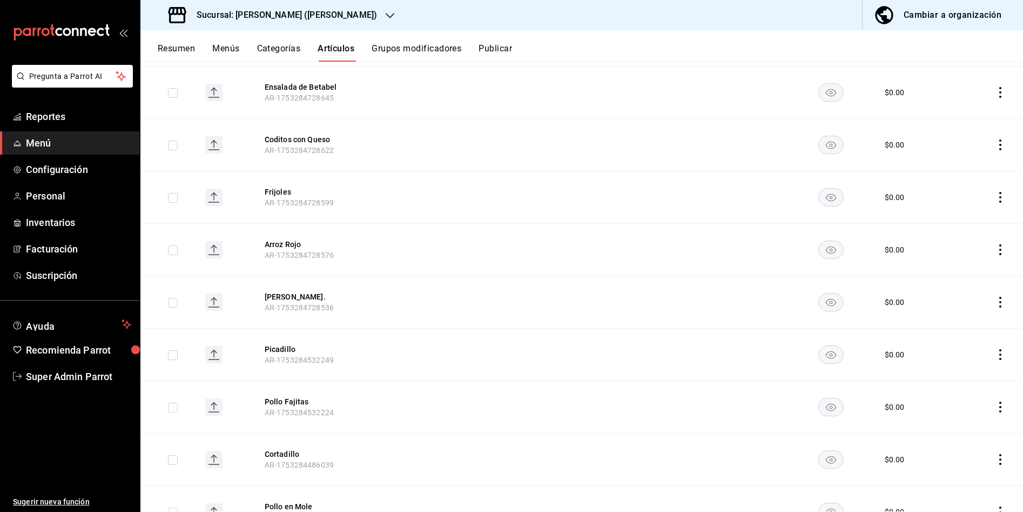
click at [826, 223] on td at bounding box center [831, 249] width 81 height 52
click at [828, 276] on td at bounding box center [831, 302] width 81 height 52
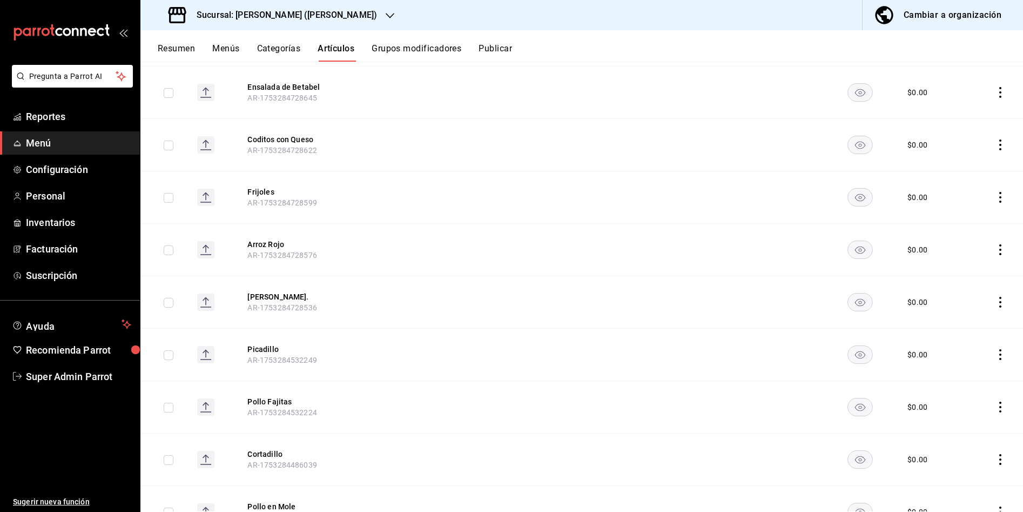
scroll to position [10290, 0]
drag, startPoint x: 841, startPoint y: 196, endPoint x: 846, endPoint y: 250, distance: 54.2
click at [848, 239] on rect "availability-product" at bounding box center [860, 248] width 25 height 18
click at [848, 291] on rect "availability-product" at bounding box center [860, 300] width 25 height 18
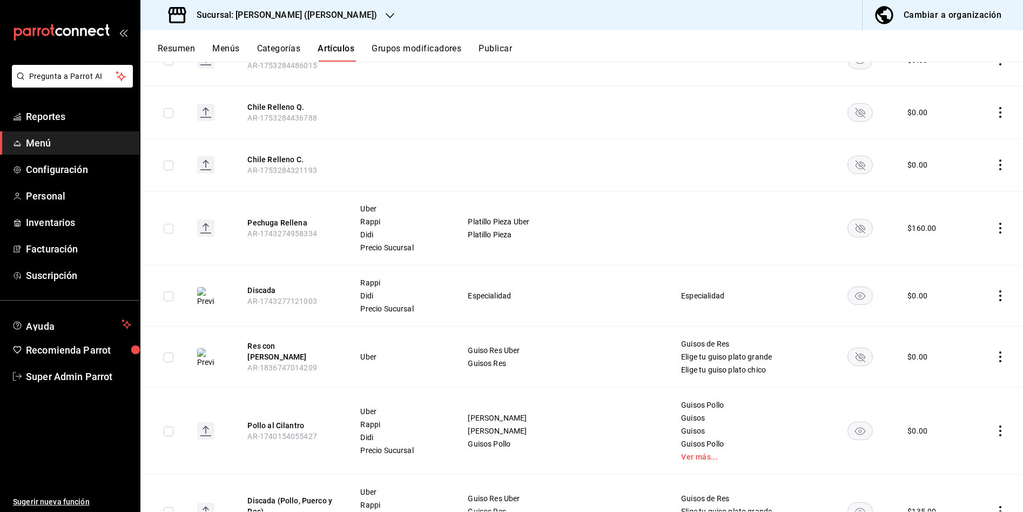
scroll to position [10722, 0]
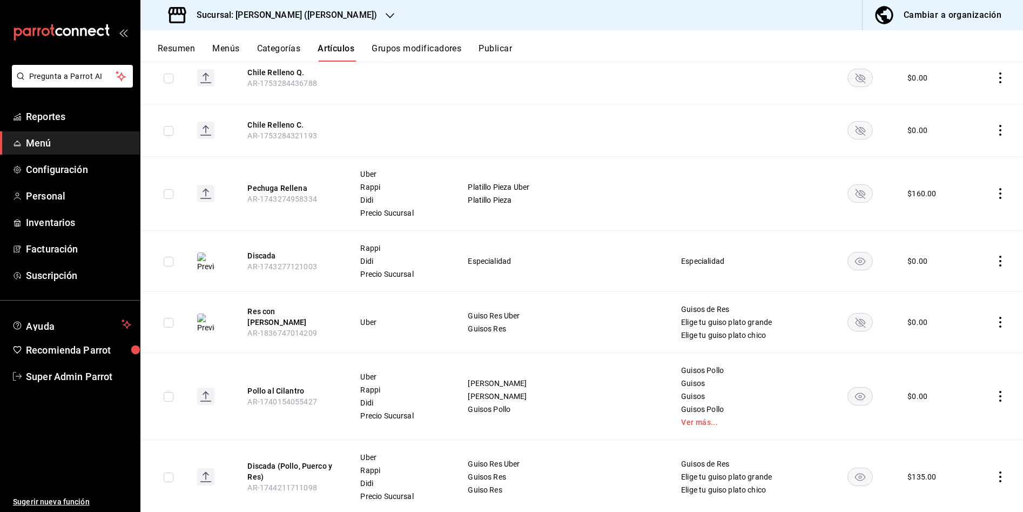
click at [848, 252] on rect "availability-product" at bounding box center [860, 261] width 25 height 18
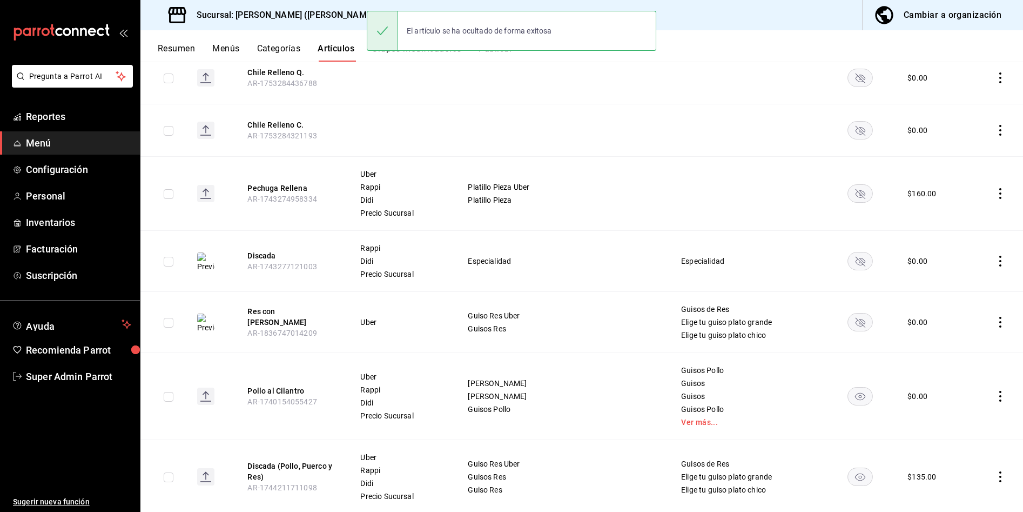
scroll to position [10884, 0]
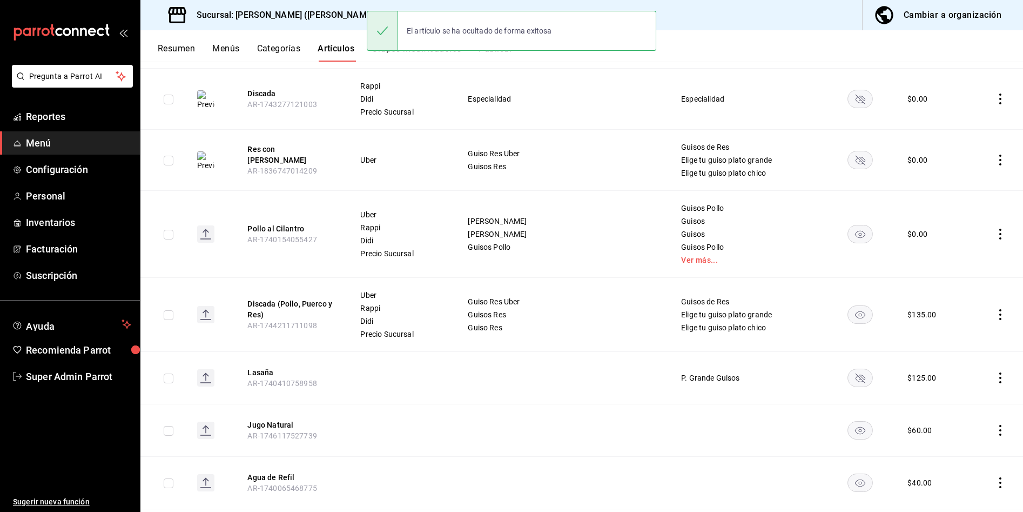
click at [848, 225] on rect "availability-product" at bounding box center [860, 234] width 25 height 18
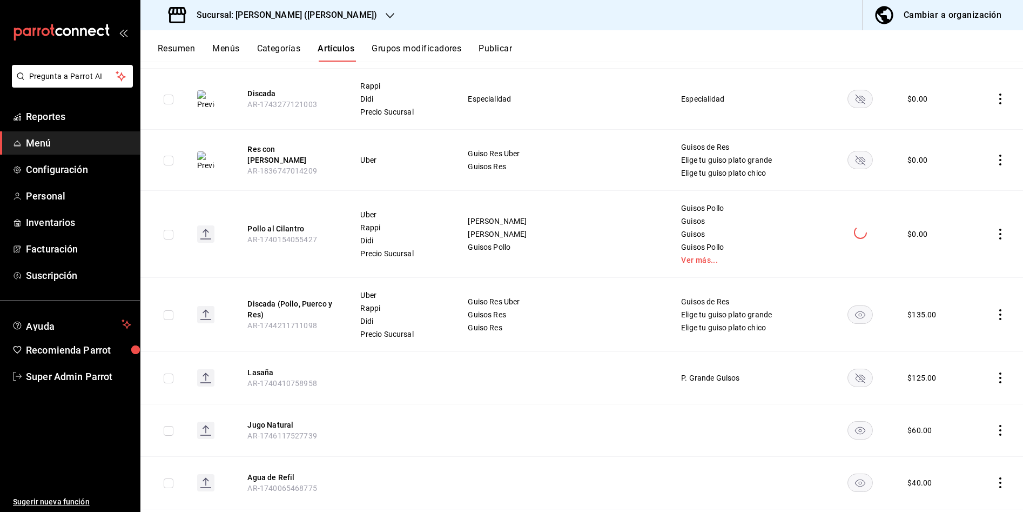
click at [848, 305] on rect "availability-product" at bounding box center [860, 314] width 25 height 18
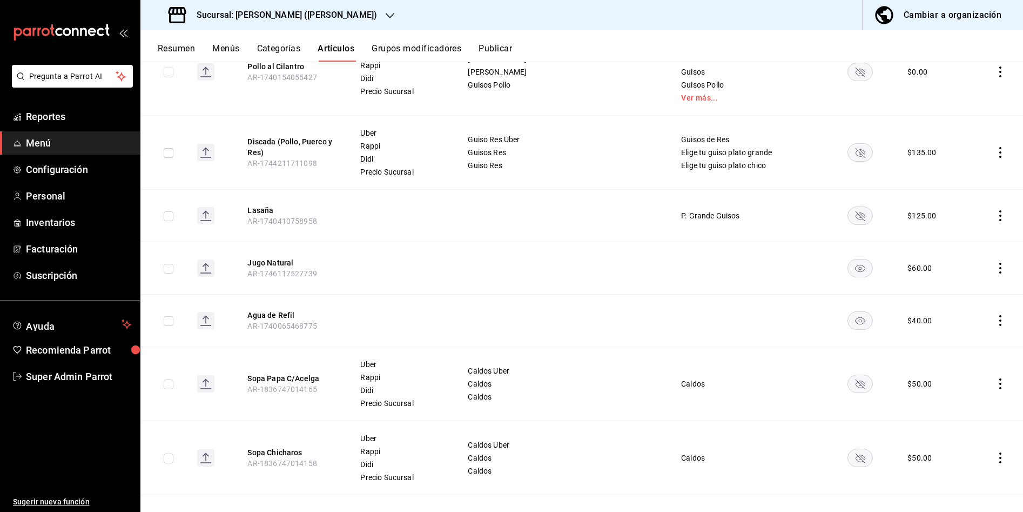
click at [848, 259] on rect "availability-product" at bounding box center [860, 268] width 25 height 18
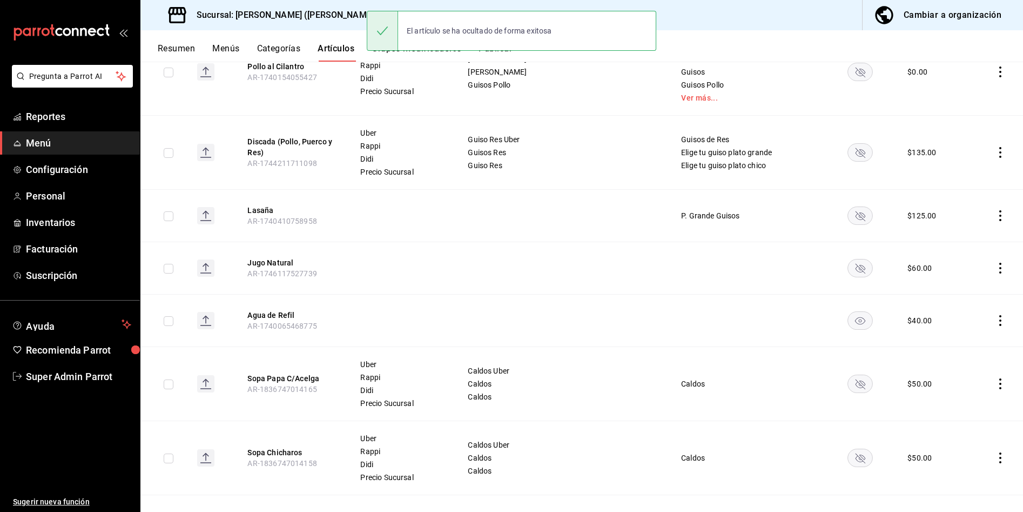
scroll to position [11101, 0]
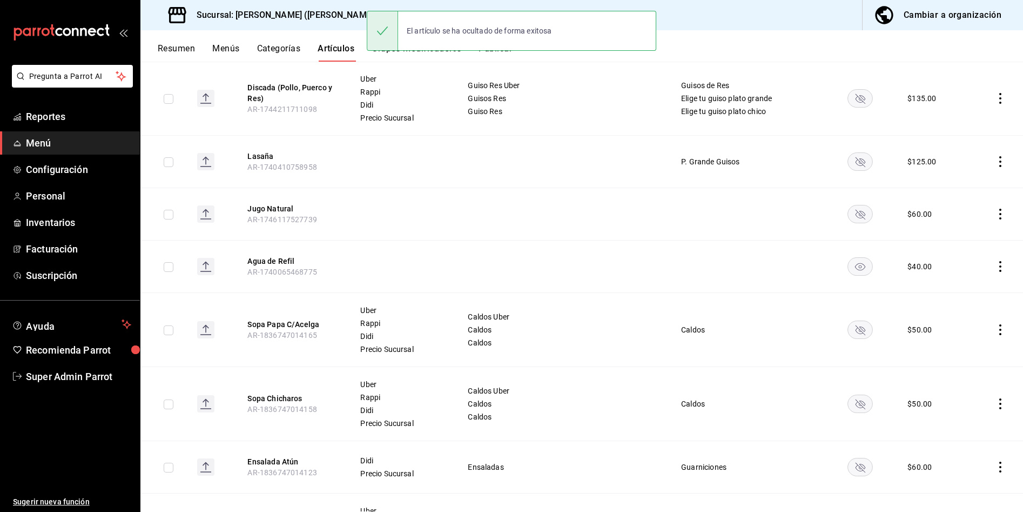
click at [848, 257] on rect "availability-product" at bounding box center [860, 266] width 25 height 18
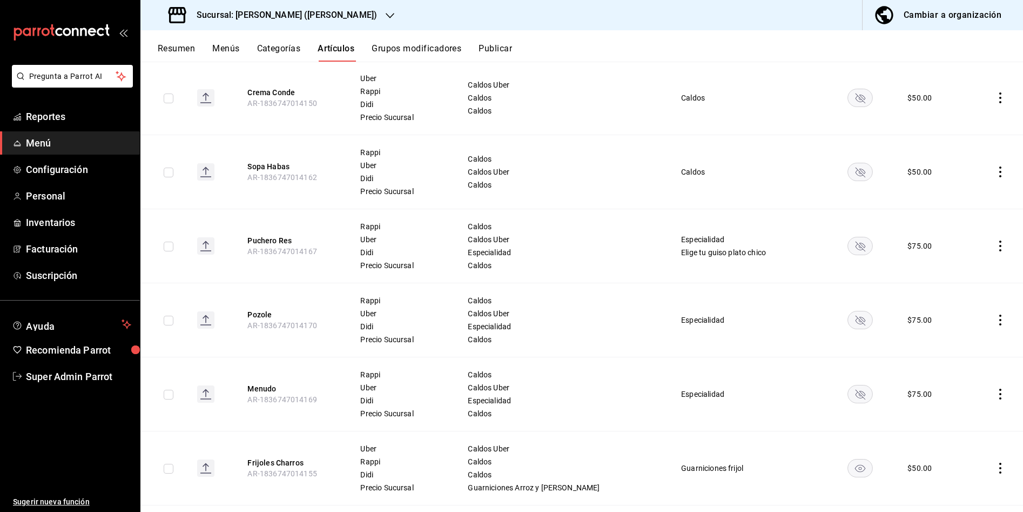
scroll to position [11552, 0]
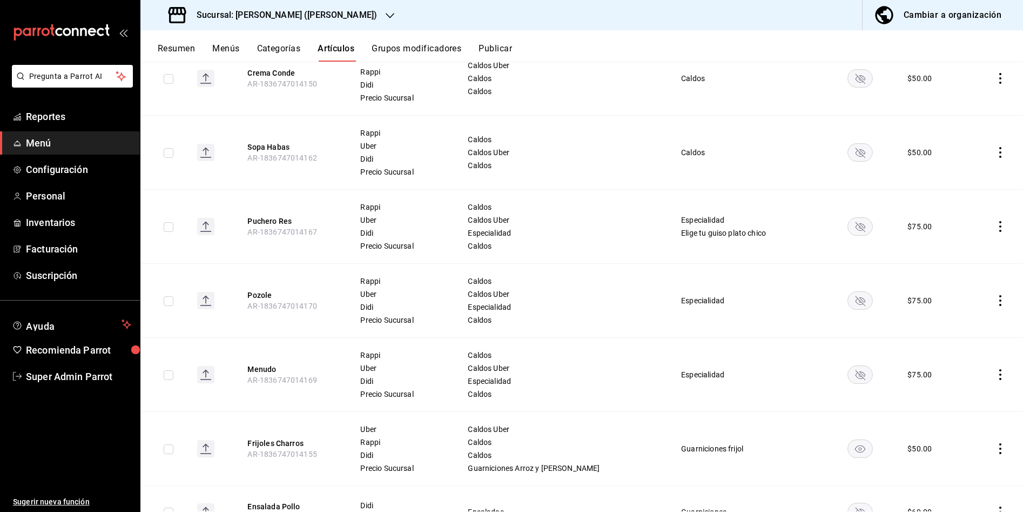
click at [848, 439] on rect "availability-product" at bounding box center [860, 448] width 25 height 18
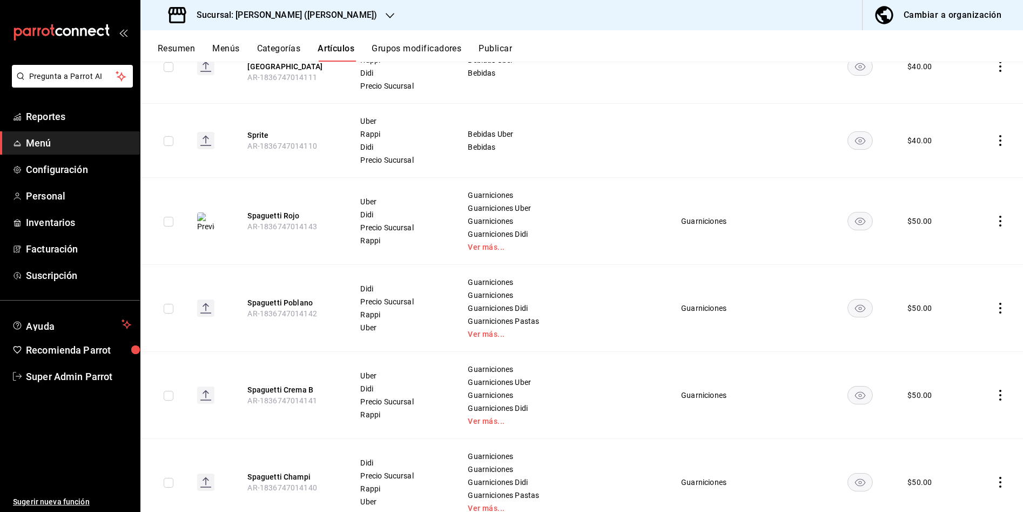
scroll to position [12611, 0]
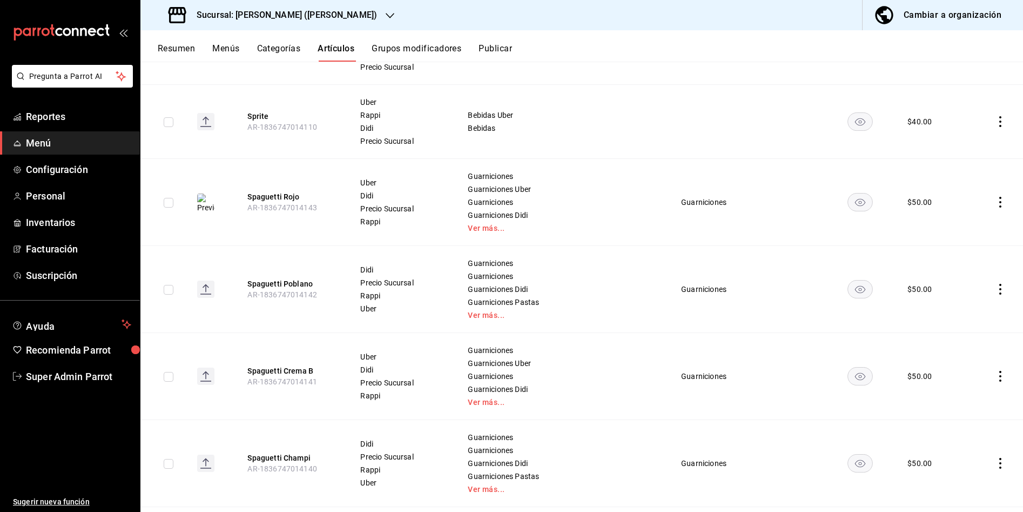
click at [848, 280] on rect "availability-product" at bounding box center [860, 289] width 25 height 18
click at [848, 367] on rect "availability-product" at bounding box center [860, 376] width 25 height 18
click at [848, 454] on rect "availability-product" at bounding box center [860, 463] width 25 height 18
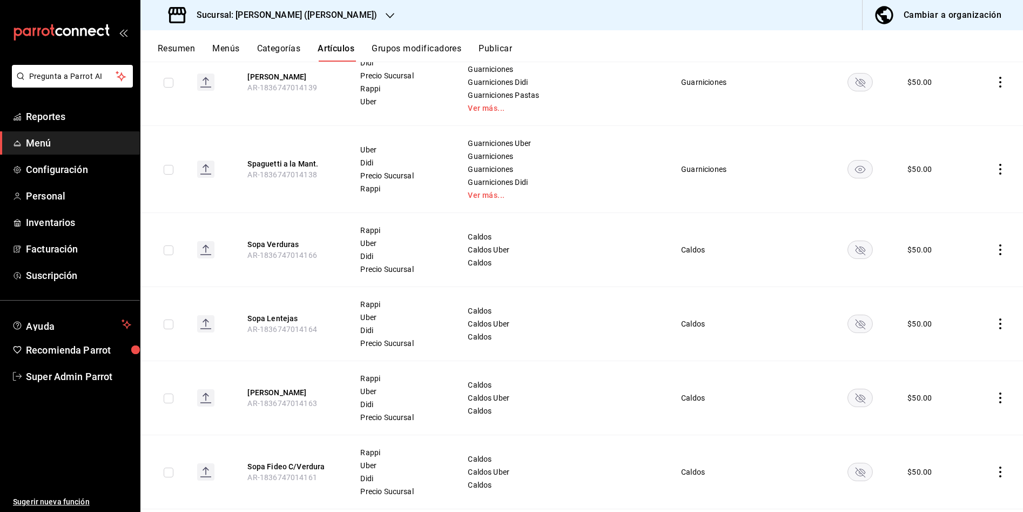
scroll to position [13113, 0]
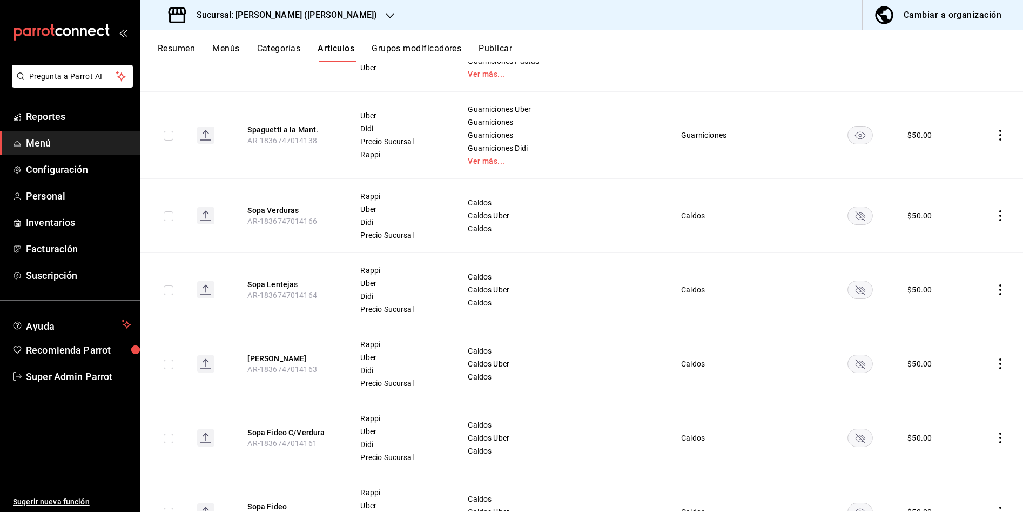
click at [847, 400] on td at bounding box center [860, 437] width 69 height 74
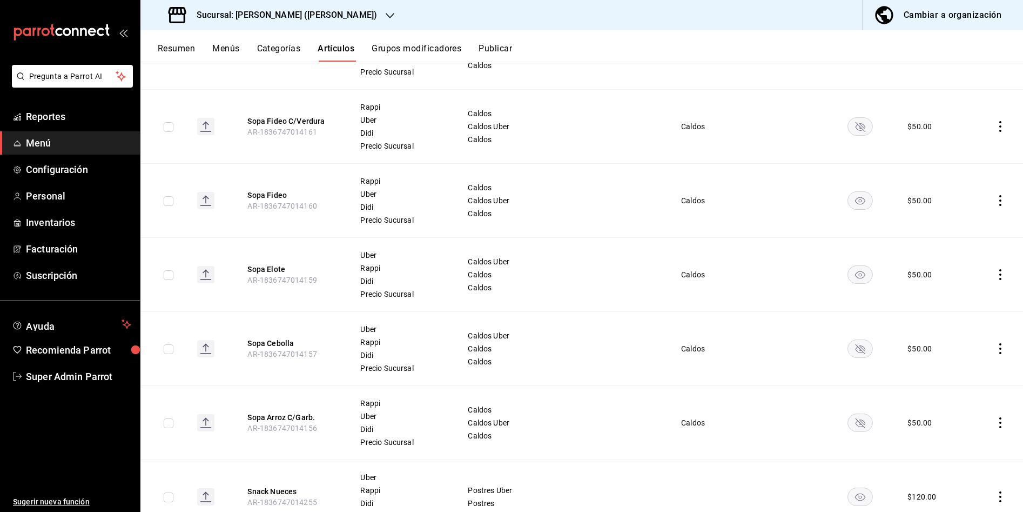
scroll to position [13425, 0]
click at [848, 190] on rect "availability-product" at bounding box center [860, 199] width 25 height 18
click at [848, 264] on rect "availability-product" at bounding box center [860, 273] width 25 height 18
click at [849, 486] on rect "availability-product" at bounding box center [860, 495] width 25 height 18
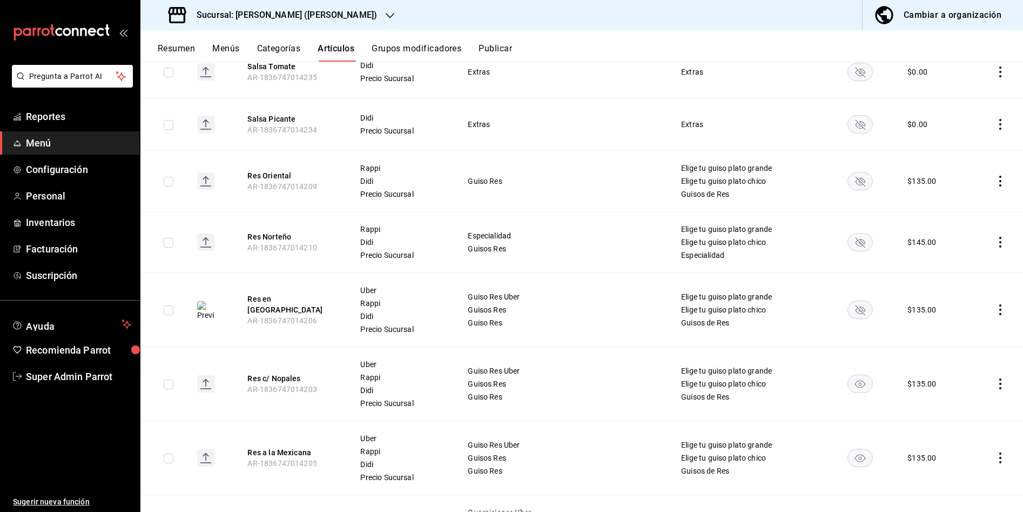
click at [848, 374] on rect "availability-product" at bounding box center [860, 383] width 25 height 18
click at [848, 448] on rect "availability-product" at bounding box center [860, 457] width 25 height 18
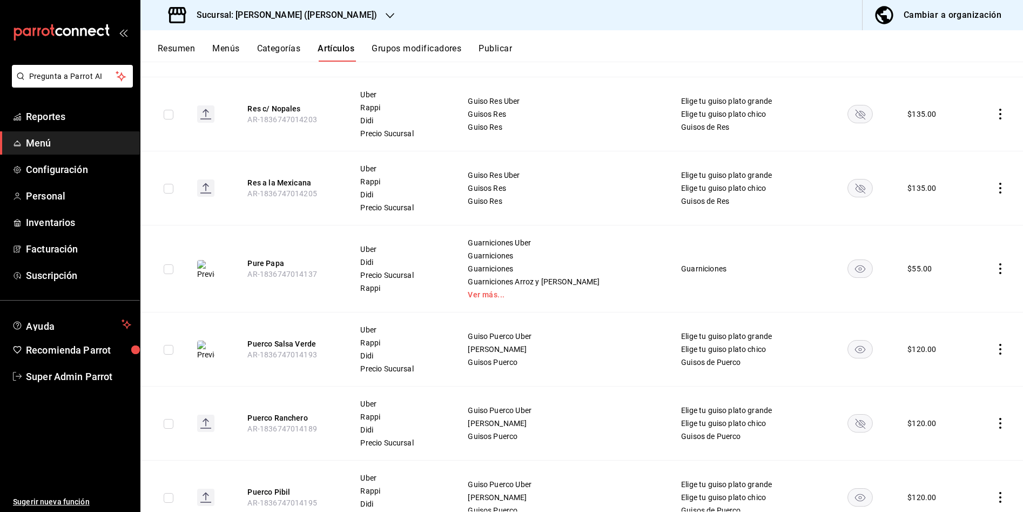
scroll to position [14182, 0]
click at [848, 339] on rect "availability-product" at bounding box center [860, 348] width 25 height 18
click at [848, 487] on rect "availability-product" at bounding box center [860, 496] width 25 height 18
click at [842, 385] on td at bounding box center [860, 422] width 69 height 74
click at [846, 459] on td at bounding box center [860, 496] width 69 height 74
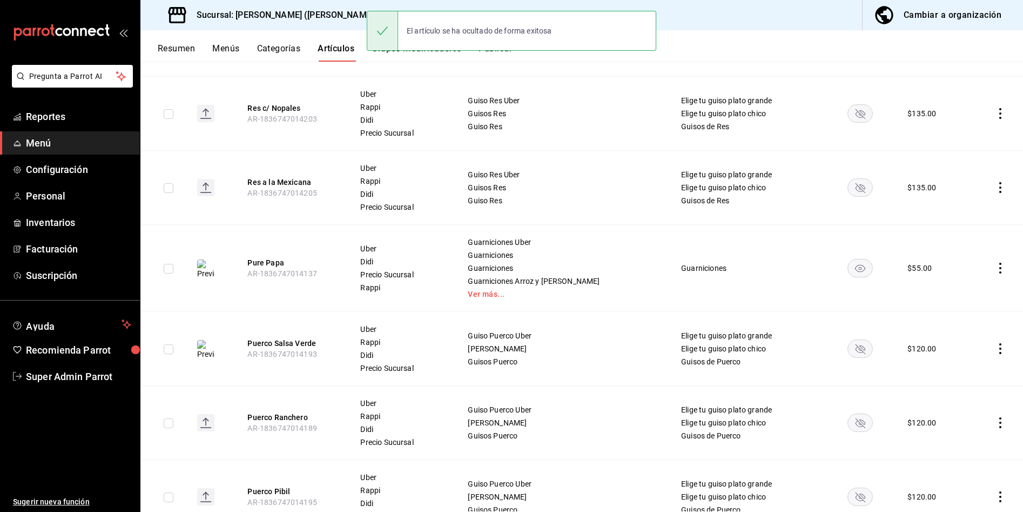
scroll to position [14452, 0]
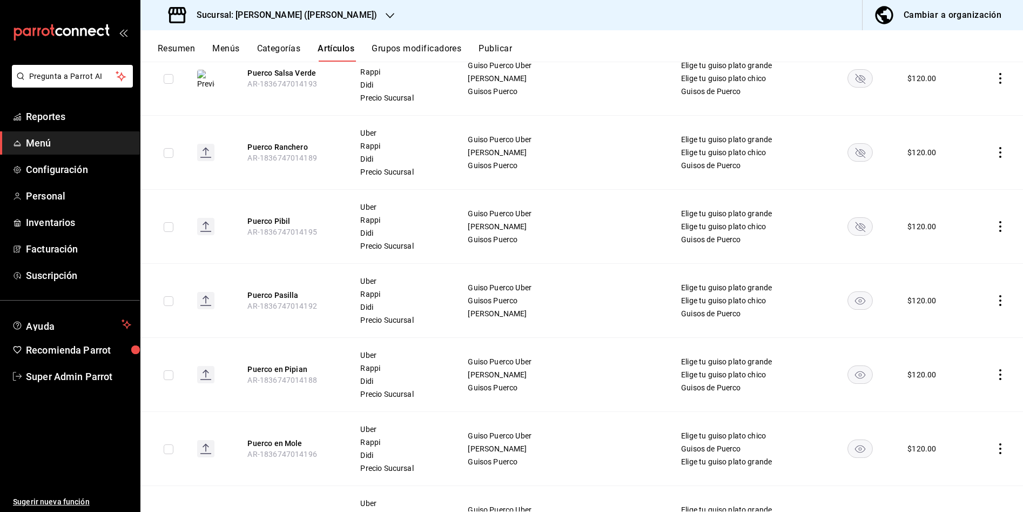
click at [848, 439] on rect "availability-product" at bounding box center [860, 448] width 25 height 18
click at [848, 291] on rect "availability-product" at bounding box center [860, 300] width 25 height 18
click at [855, 371] on icon "availability-product" at bounding box center [860, 375] width 10 height 8
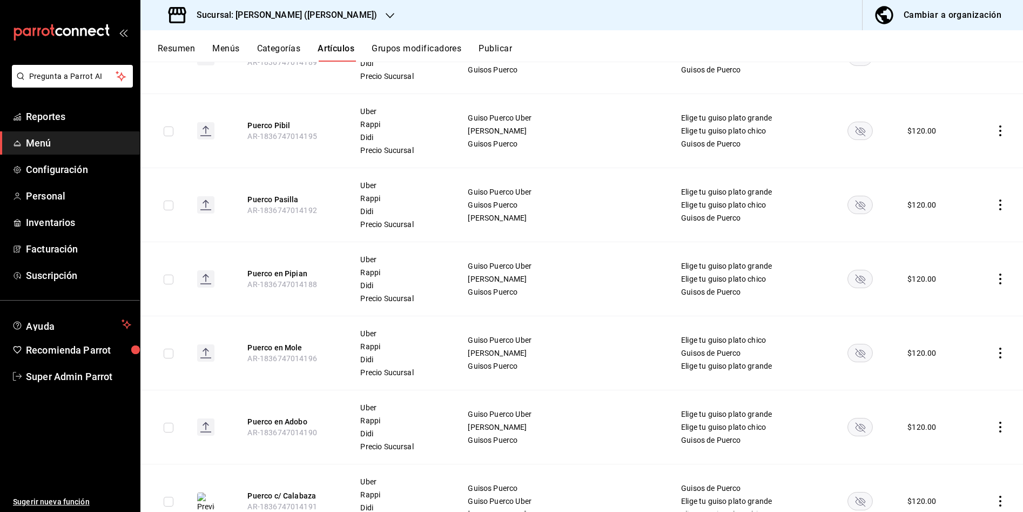
scroll to position [14958, 0]
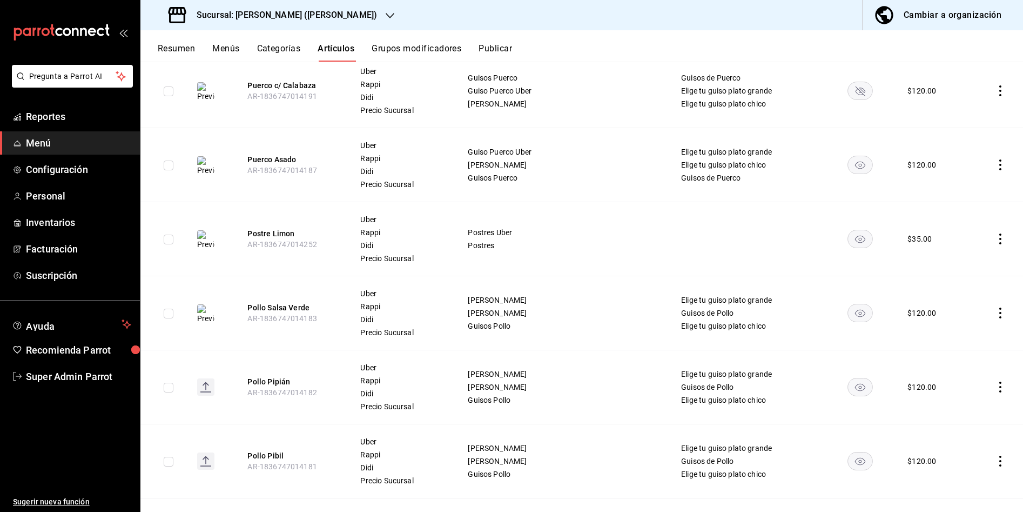
click at [848, 304] on rect "availability-product" at bounding box center [860, 313] width 25 height 18
click at [848, 378] on rect "availability-product" at bounding box center [860, 387] width 25 height 18
click at [848, 452] on rect "availability-product" at bounding box center [860, 461] width 25 height 18
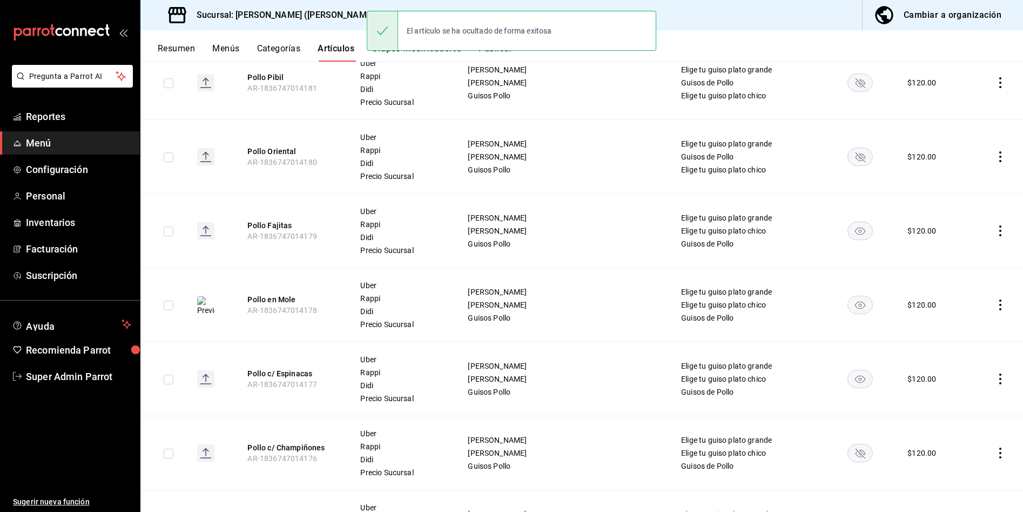
click at [848, 370] on rect "availability-product" at bounding box center [860, 379] width 25 height 18
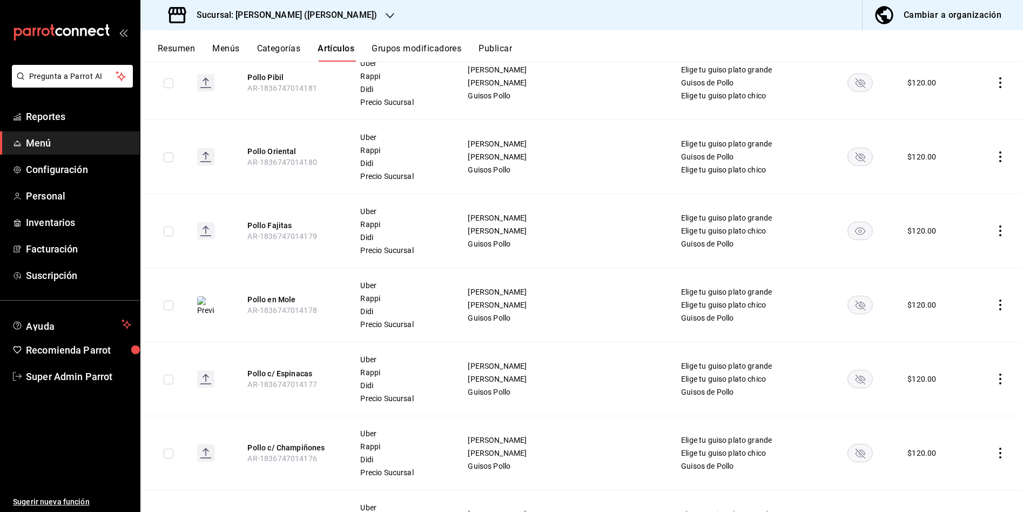
scroll to position [15498, 0]
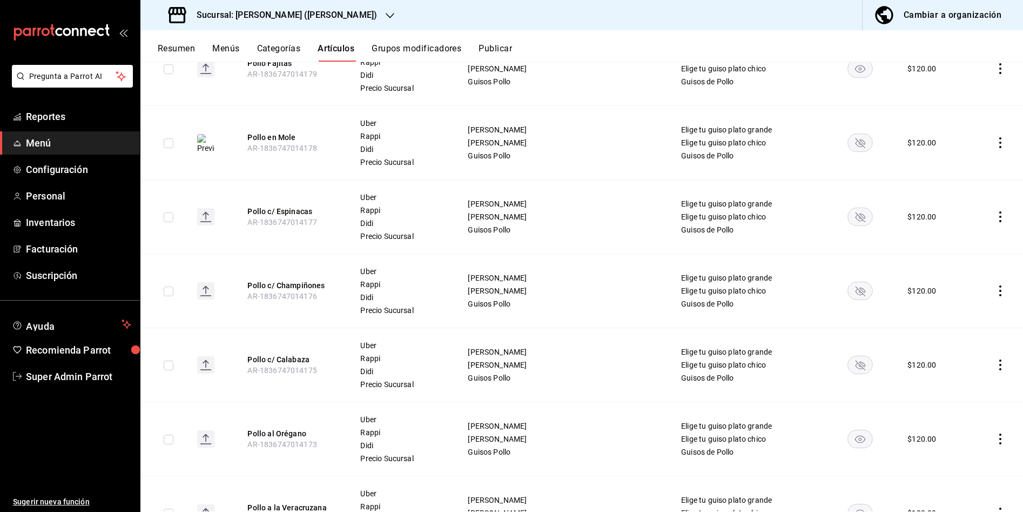
click at [848, 504] on rect "availability-product" at bounding box center [860, 513] width 25 height 18
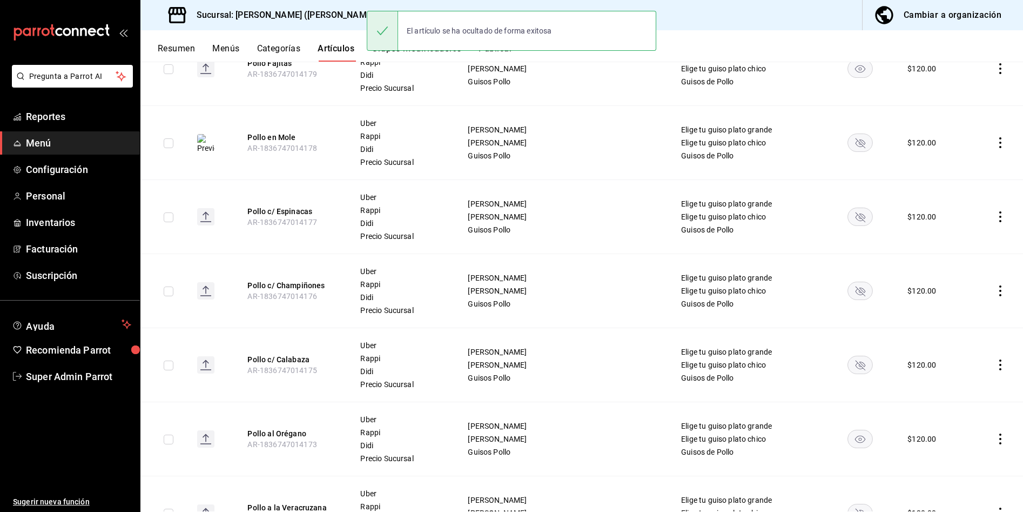
scroll to position [15714, 0]
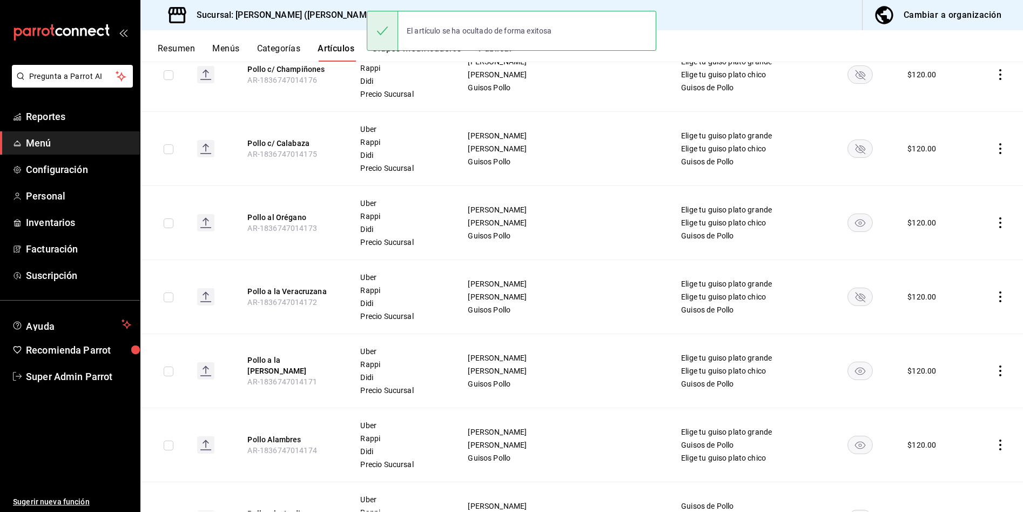
drag, startPoint x: 836, startPoint y: 320, endPoint x: 772, endPoint y: 374, distance: 84.0
click at [848, 361] on rect "availability-product" at bounding box center [860, 370] width 25 height 18
click at [848, 435] on rect "availability-product" at bounding box center [860, 444] width 25 height 18
click at [848, 509] on rect "availability-product" at bounding box center [860, 518] width 25 height 18
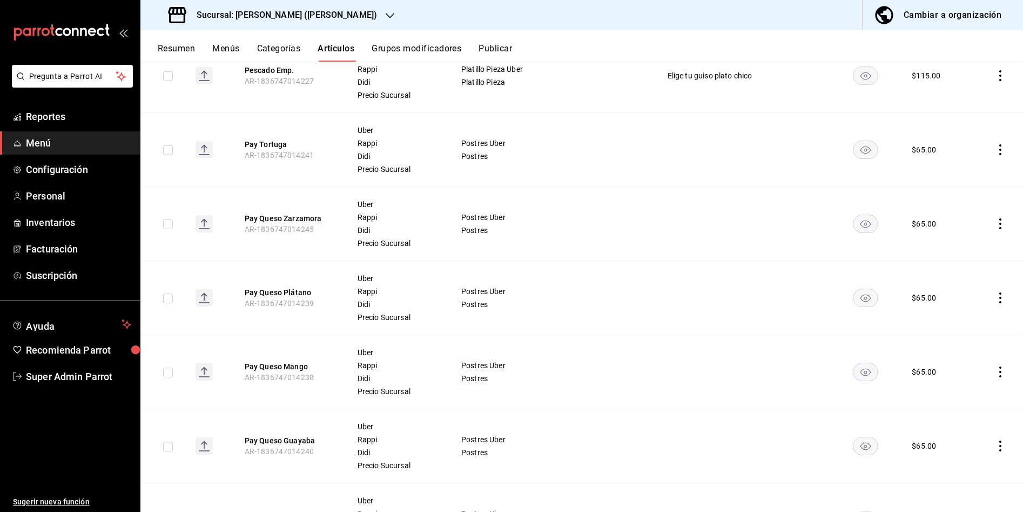
scroll to position [16520, 0]
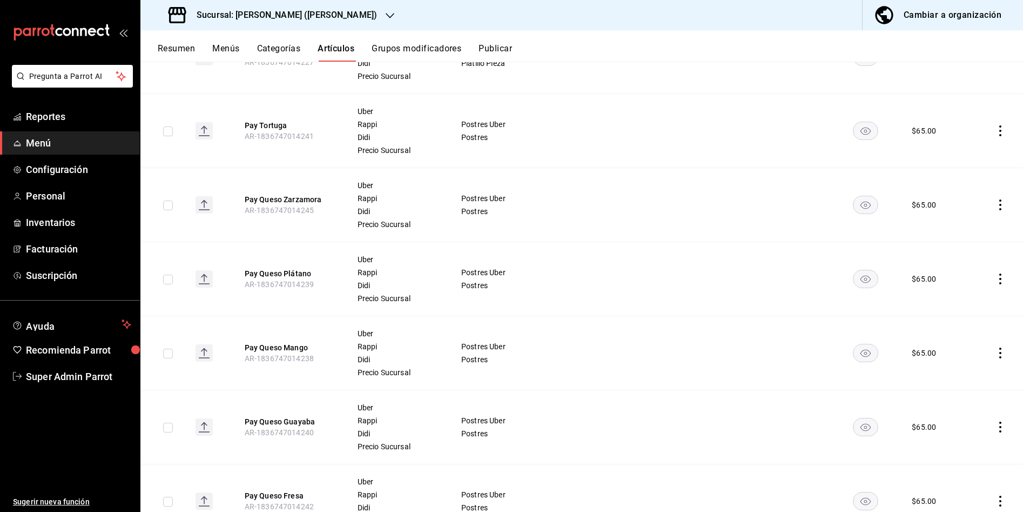
drag, startPoint x: 848, startPoint y: 227, endPoint x: 853, endPoint y: 374, distance: 147.6
click at [861, 275] on icon "availability-product" at bounding box center [866, 279] width 10 height 8
click at [854, 344] on rect "availability-product" at bounding box center [866, 353] width 25 height 18
click at [854, 418] on rect "availability-product" at bounding box center [866, 427] width 25 height 18
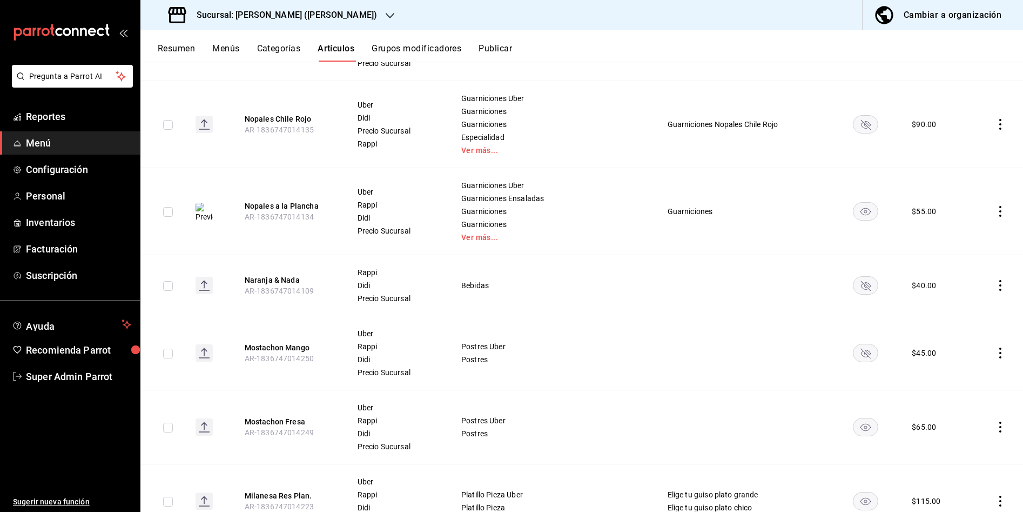
click at [854, 418] on rect "availability-product" at bounding box center [866, 427] width 25 height 18
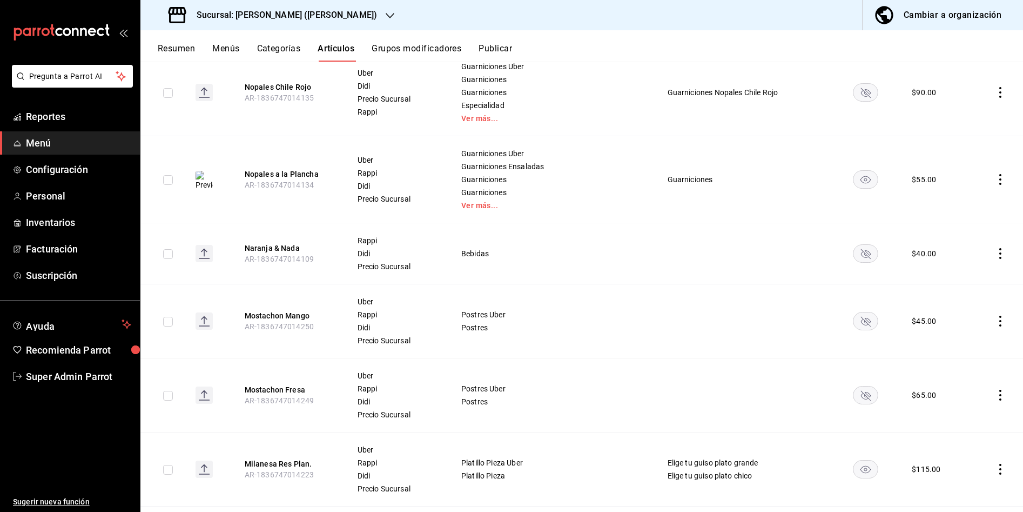
scroll to position [17970, 0]
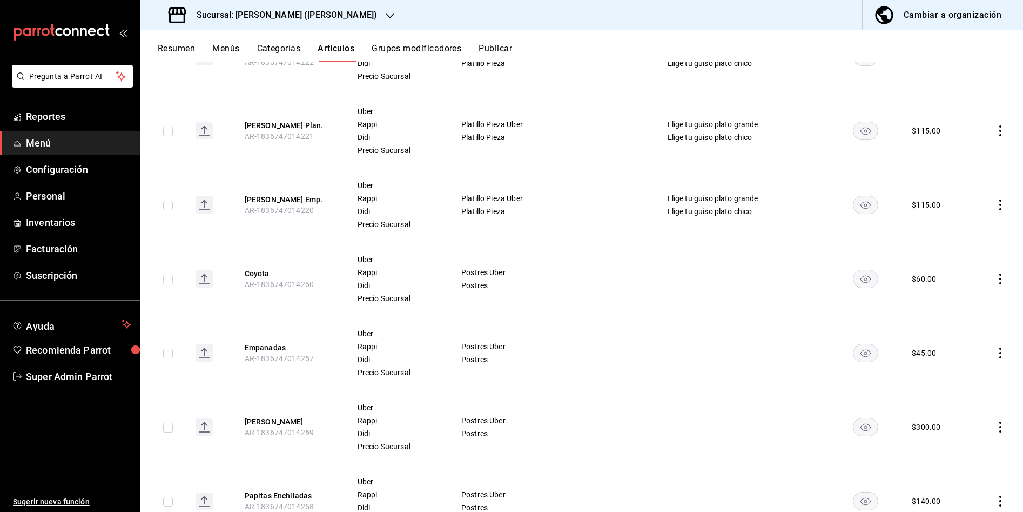
click at [854, 270] on rect "availability-product" at bounding box center [866, 279] width 25 height 18
click at [861, 349] on icon "availability-product" at bounding box center [866, 353] width 10 height 8
click at [854, 418] on rect "availability-product" at bounding box center [866, 427] width 25 height 18
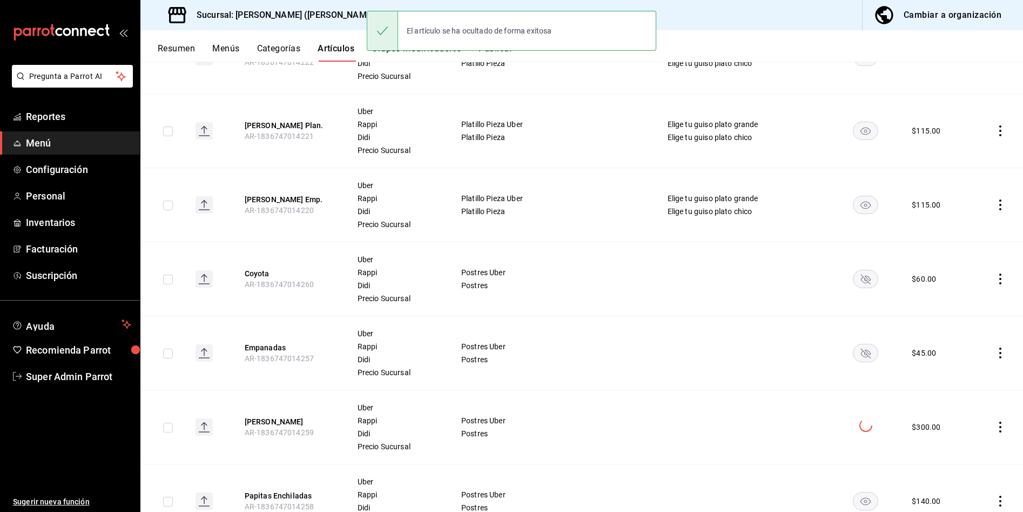
click at [854, 492] on rect "availability-product" at bounding box center [866, 501] width 25 height 18
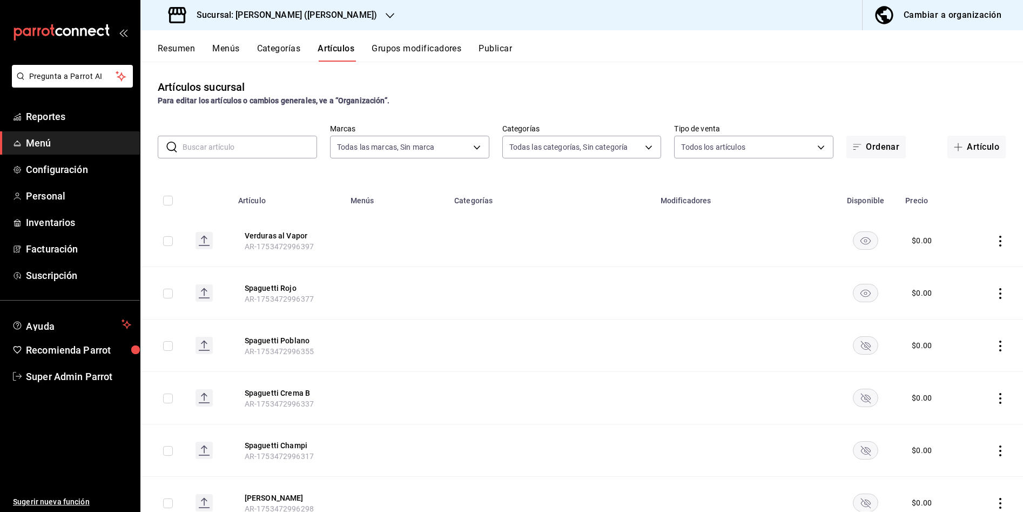
click at [497, 48] on button "Publicar" at bounding box center [495, 52] width 33 height 18
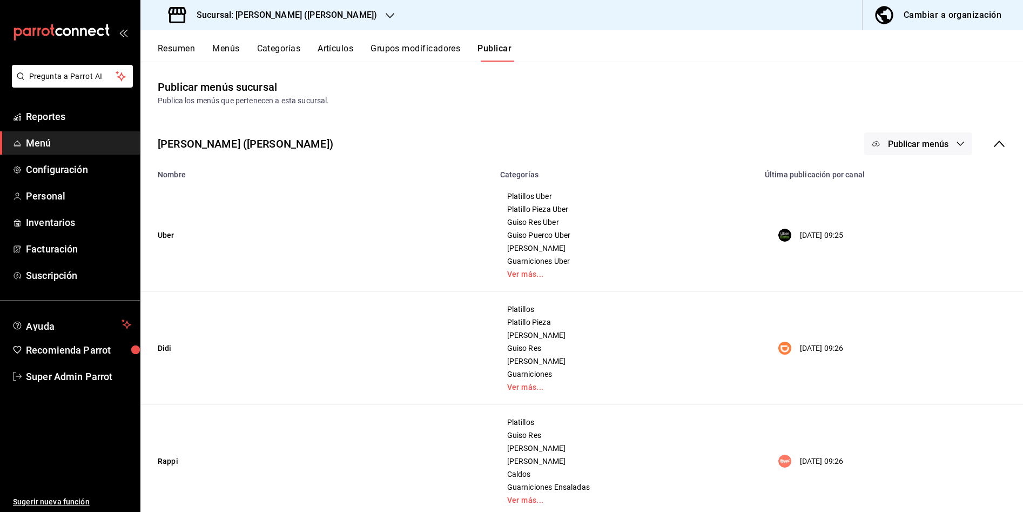
click at [957, 143] on icon "button" at bounding box center [960, 144] width 7 height 4
click at [890, 239] on div at bounding box center [885, 239] width 30 height 17
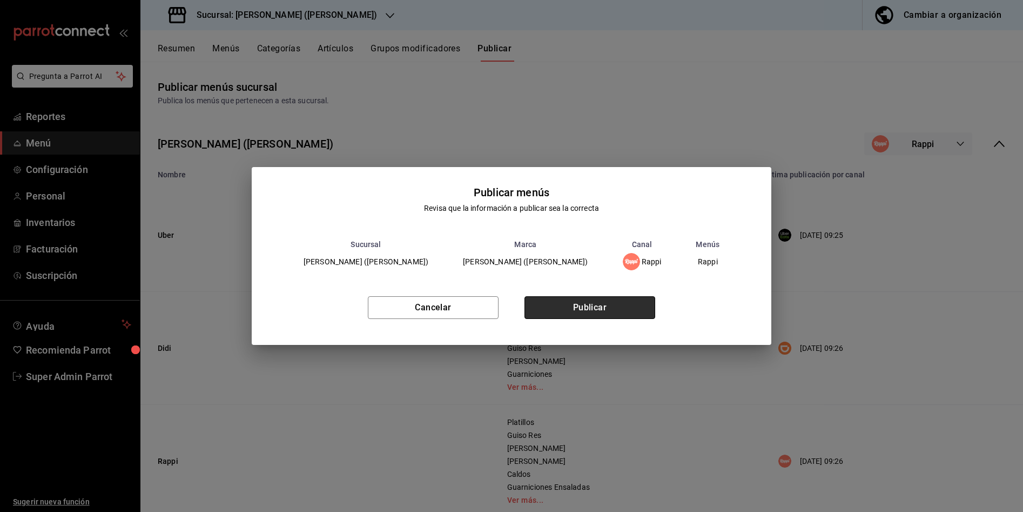
click at [609, 304] on button "Publicar" at bounding box center [590, 307] width 131 height 23
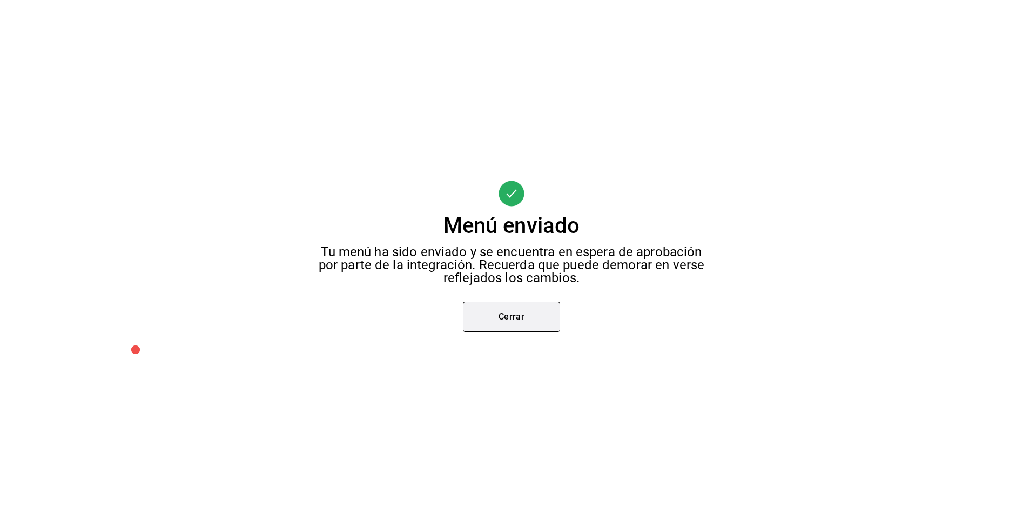
click at [531, 317] on button "Cerrar" at bounding box center [511, 316] width 97 height 30
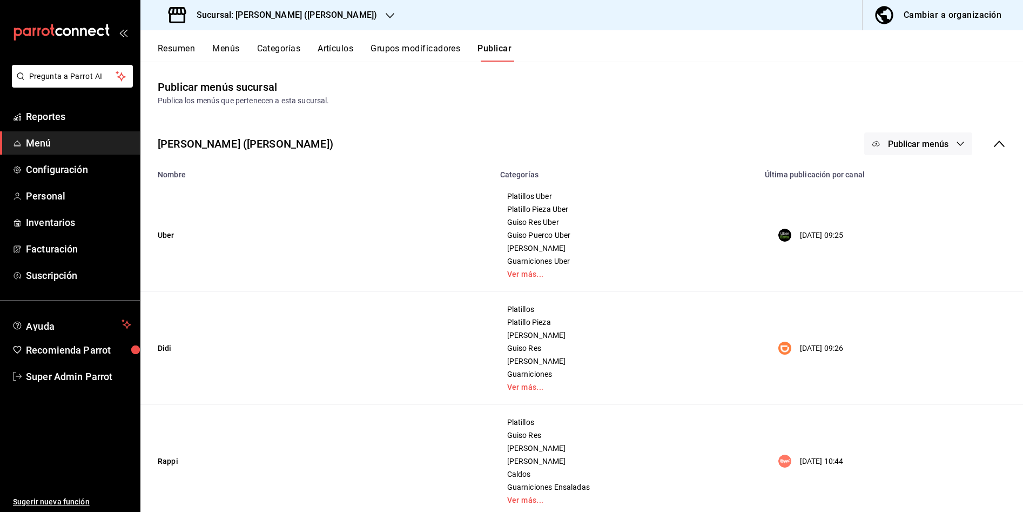
click at [956, 142] on icon "button" at bounding box center [960, 143] width 9 height 9
click at [917, 181] on span "Uber Eats" at bounding box center [926, 178] width 52 height 11
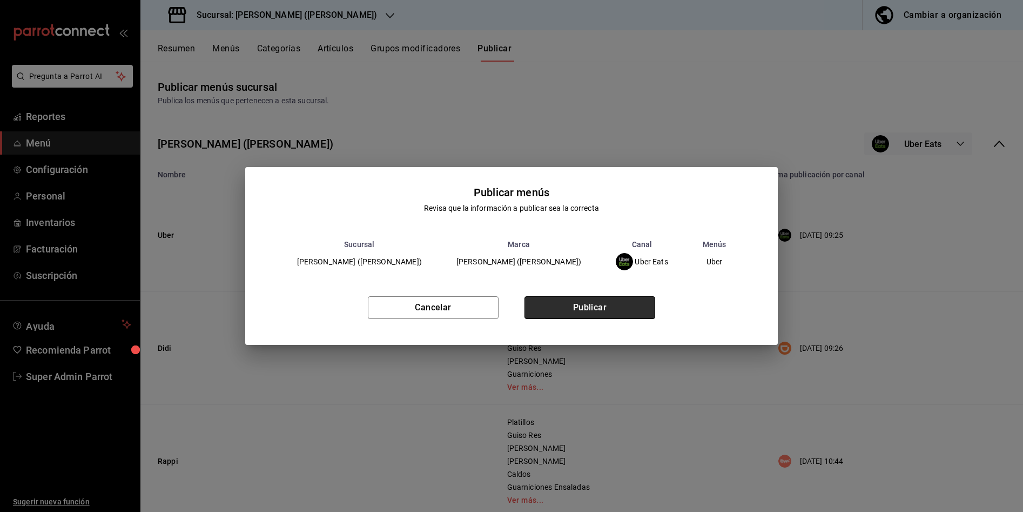
click at [590, 307] on button "Publicar" at bounding box center [590, 307] width 131 height 23
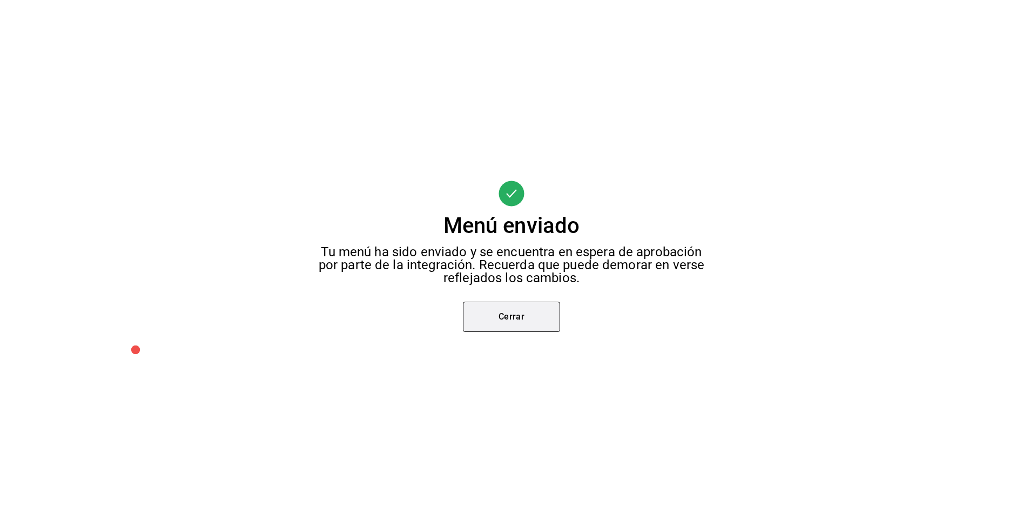
click at [536, 319] on button "Cerrar" at bounding box center [511, 316] width 97 height 30
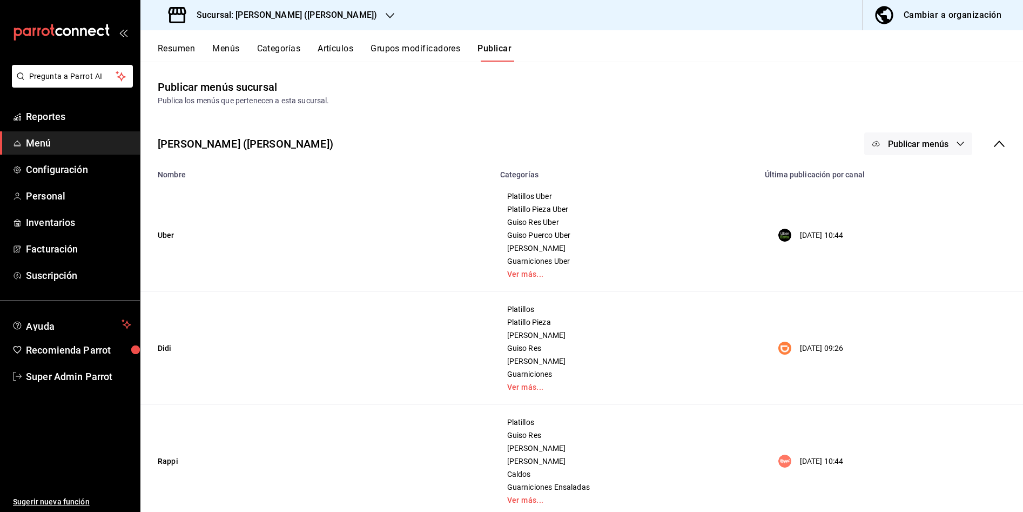
click at [956, 147] on icon "button" at bounding box center [960, 143] width 9 height 9
click at [913, 206] on span "DiDi Food" at bounding box center [926, 209] width 52 height 11
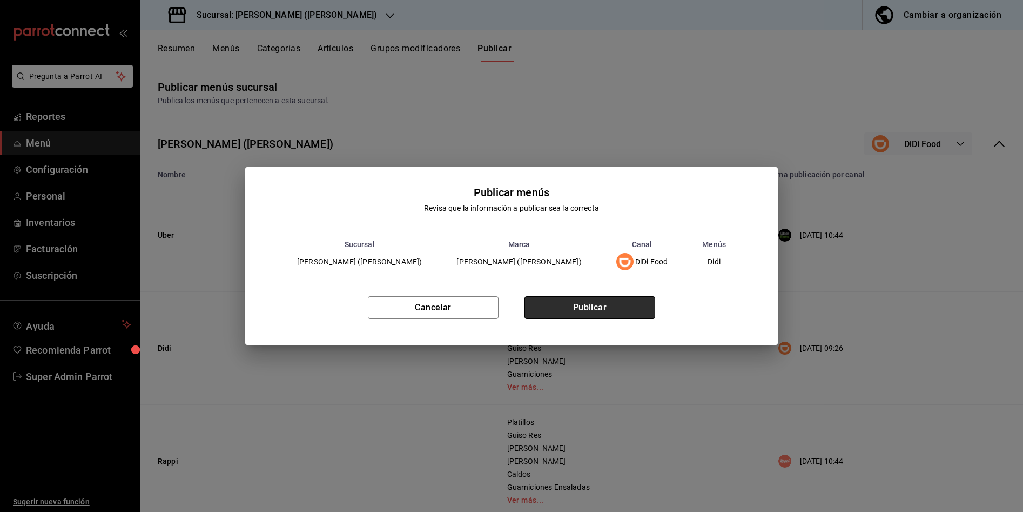
click at [596, 307] on button "Publicar" at bounding box center [590, 307] width 131 height 23
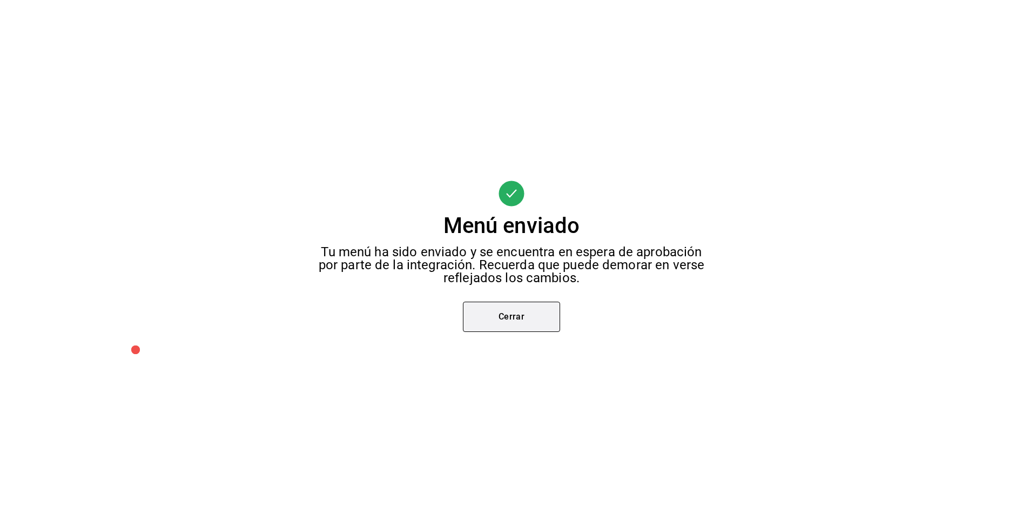
click at [491, 316] on button "Cerrar" at bounding box center [511, 316] width 97 height 30
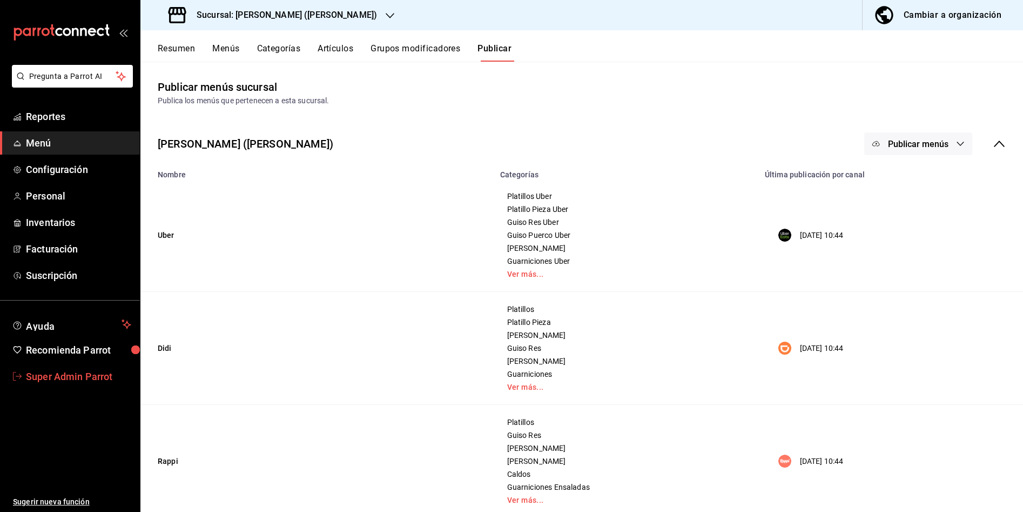
click at [76, 372] on span "Super Admin Parrot" at bounding box center [78, 376] width 105 height 15
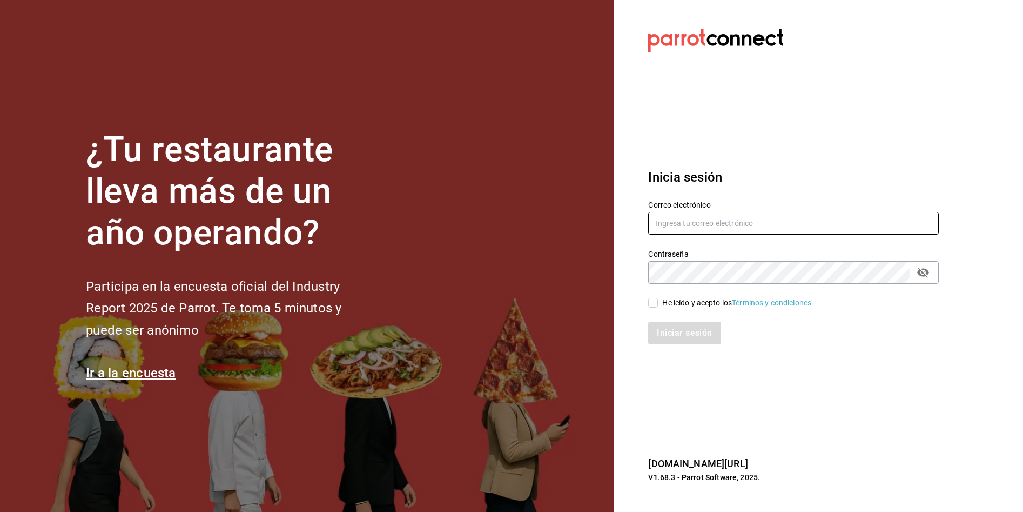
type input "[EMAIL_ADDRESS][PERSON_NAME][DOMAIN_NAME]"
